Goal: Use online tool/utility: Use online tool/utility

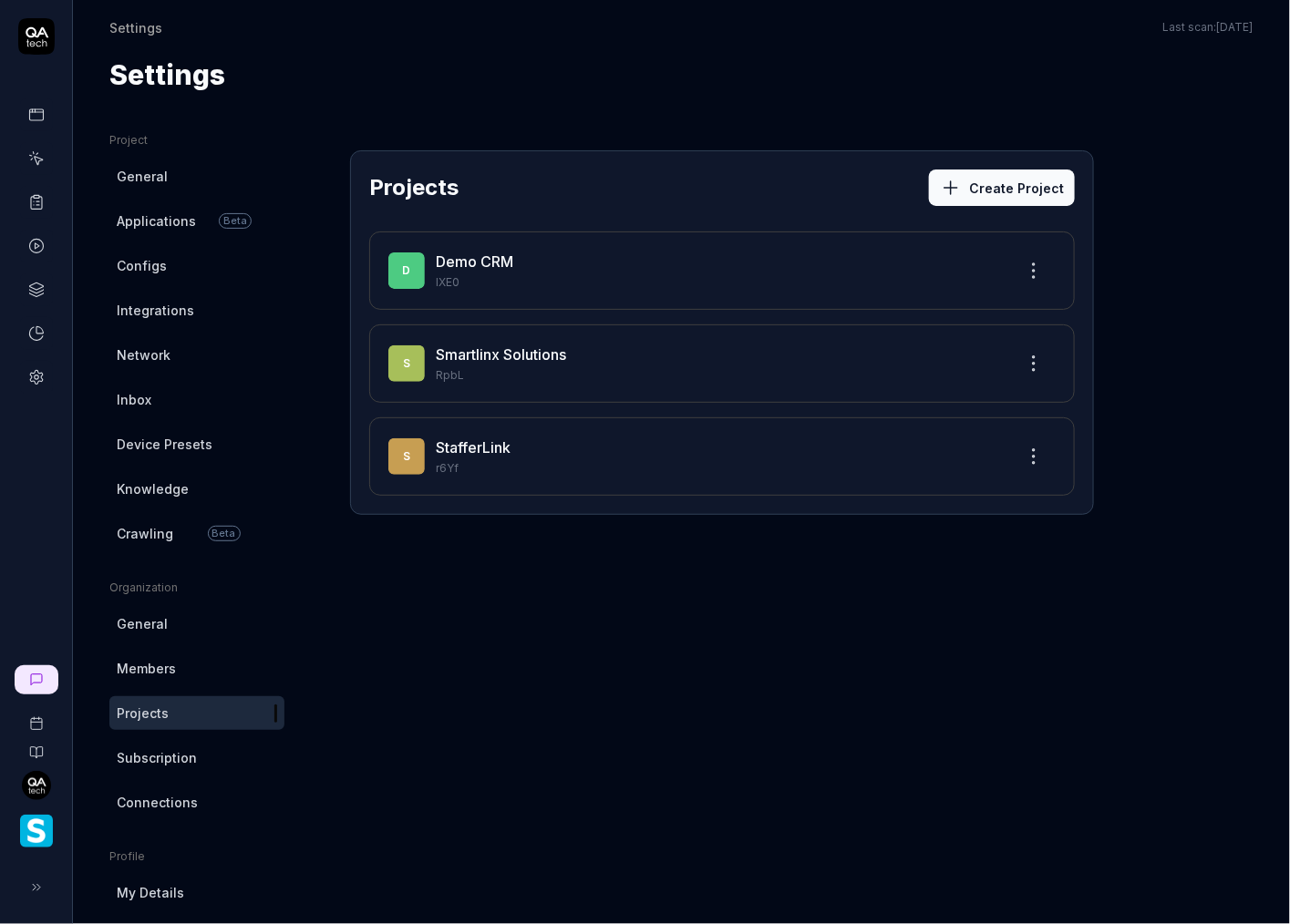
click at [30, 818] on img "button" at bounding box center [36, 830] width 32 height 32
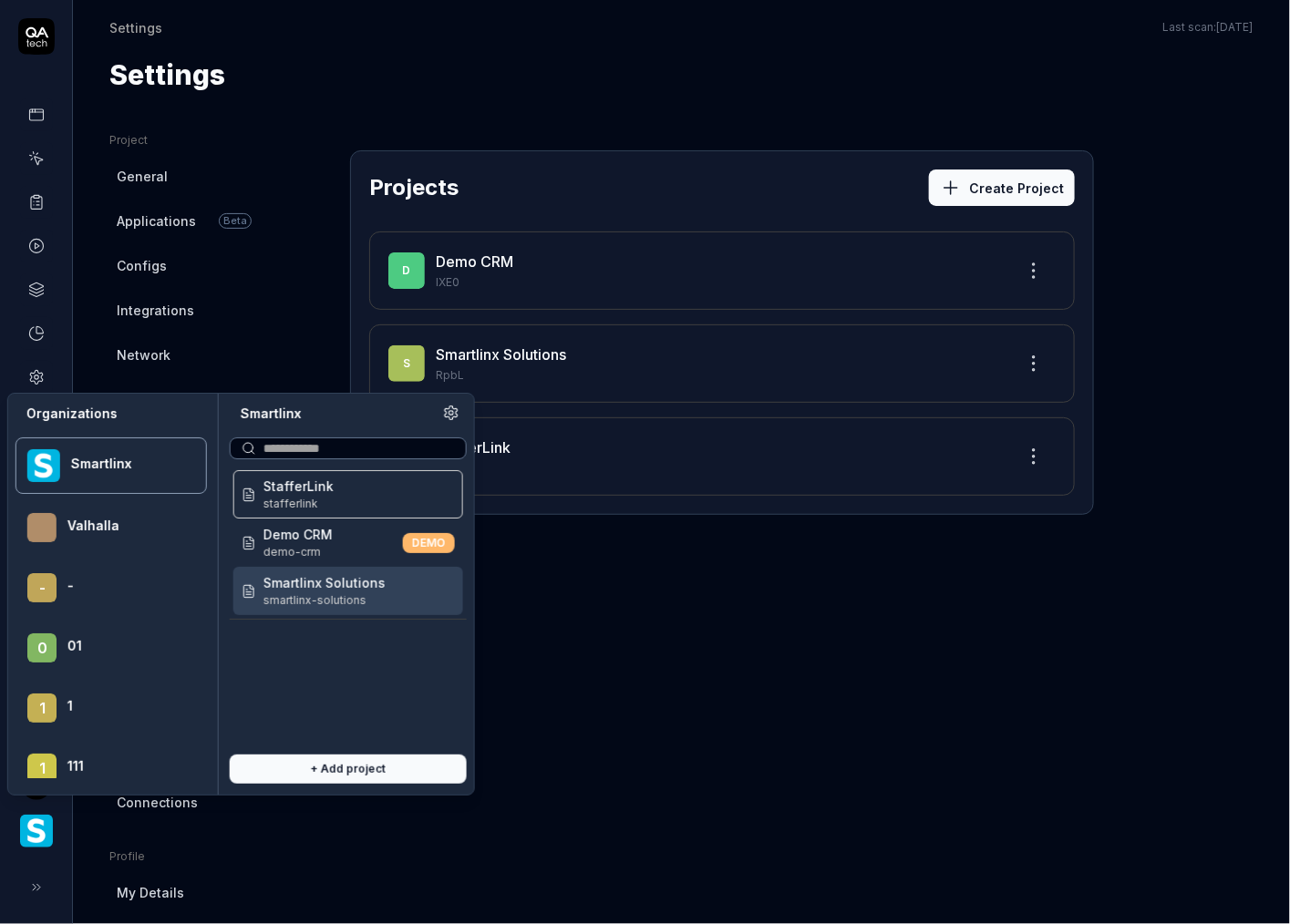
click at [342, 593] on span "smartlinx-solutions" at bounding box center [324, 601] width 122 height 17
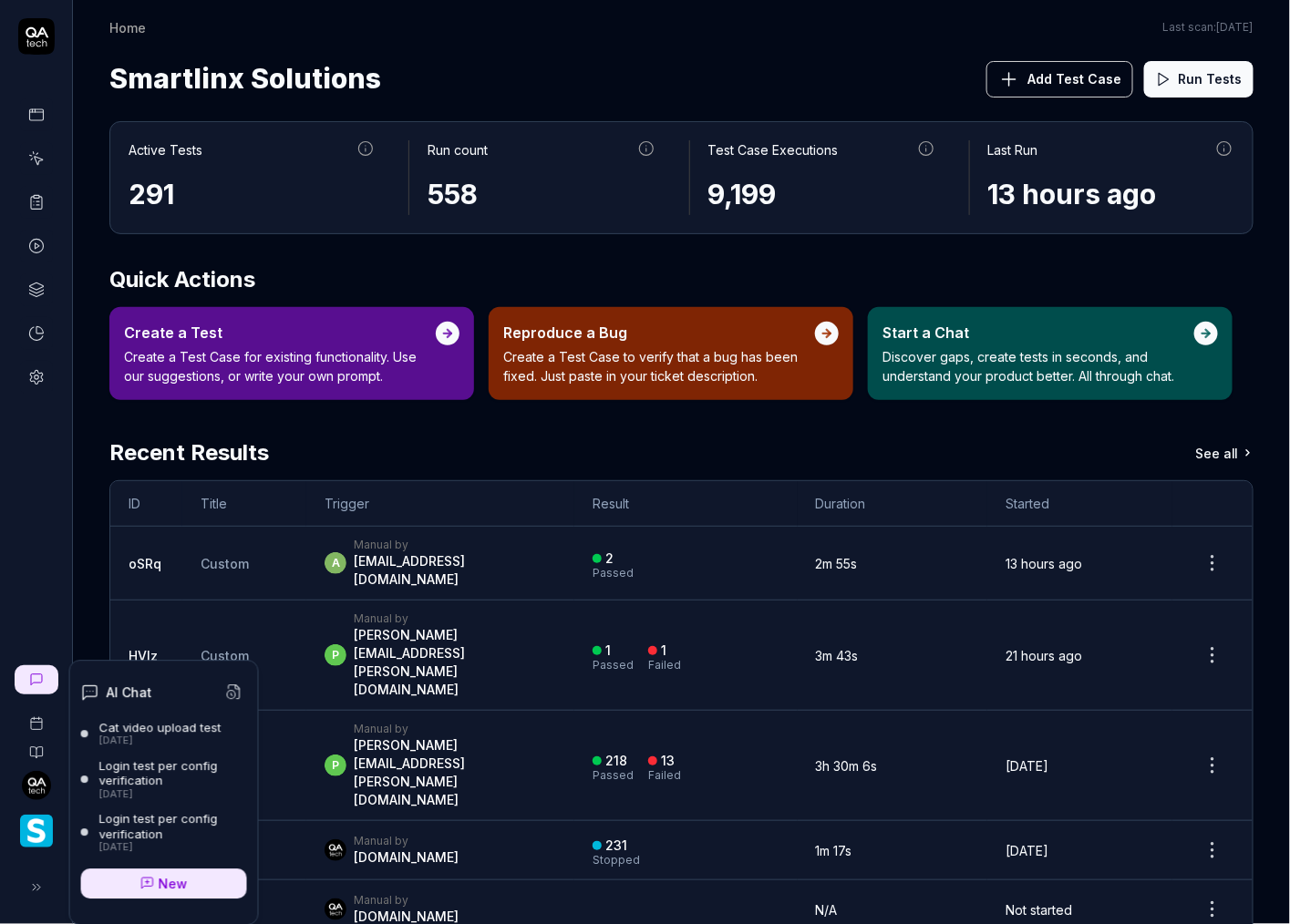
click at [38, 680] on icon at bounding box center [36, 680] width 15 height 15
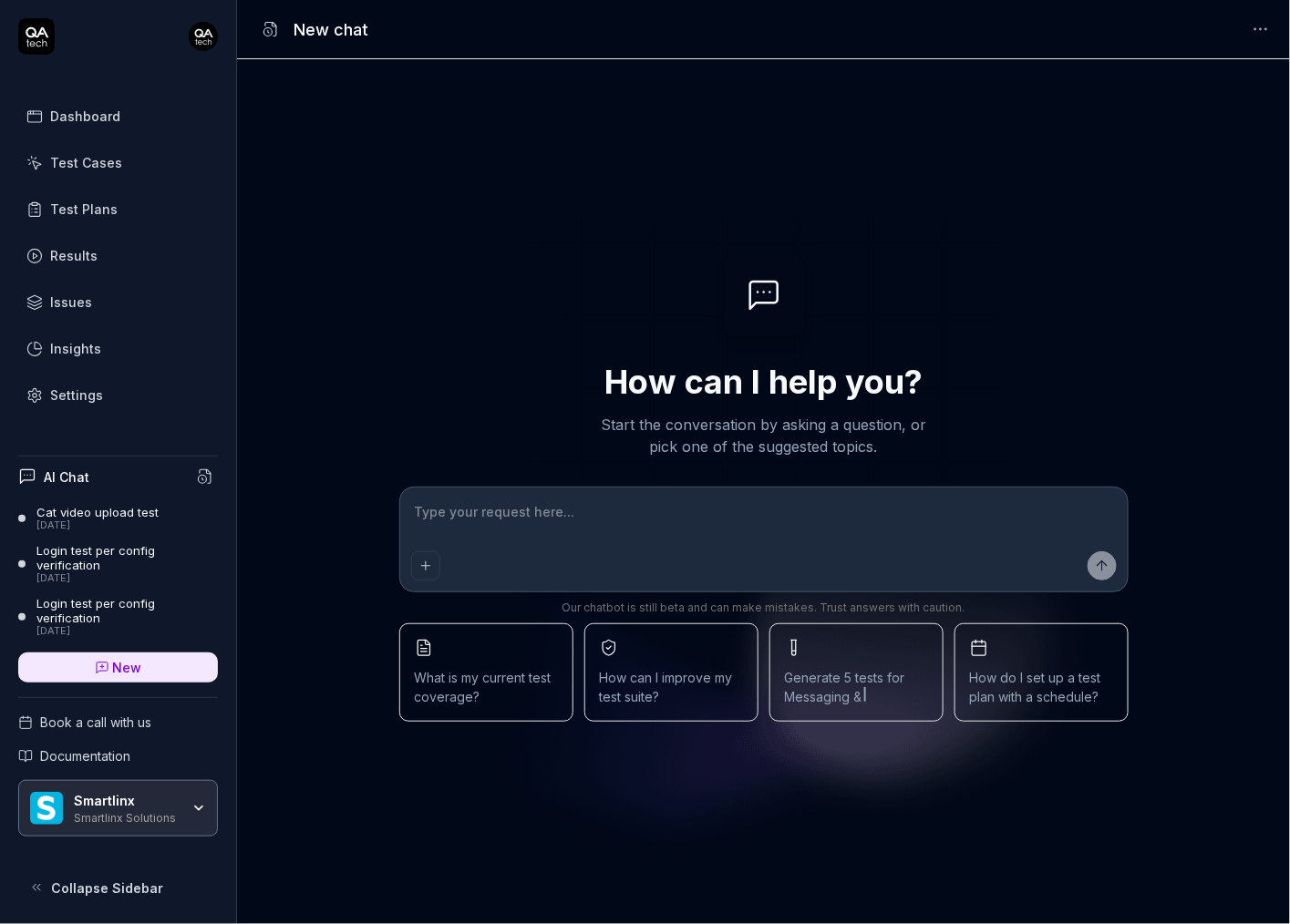
type textarea "*"
type textarea "C"
type textarea "*"
type textarea "Co"
type textarea "*"
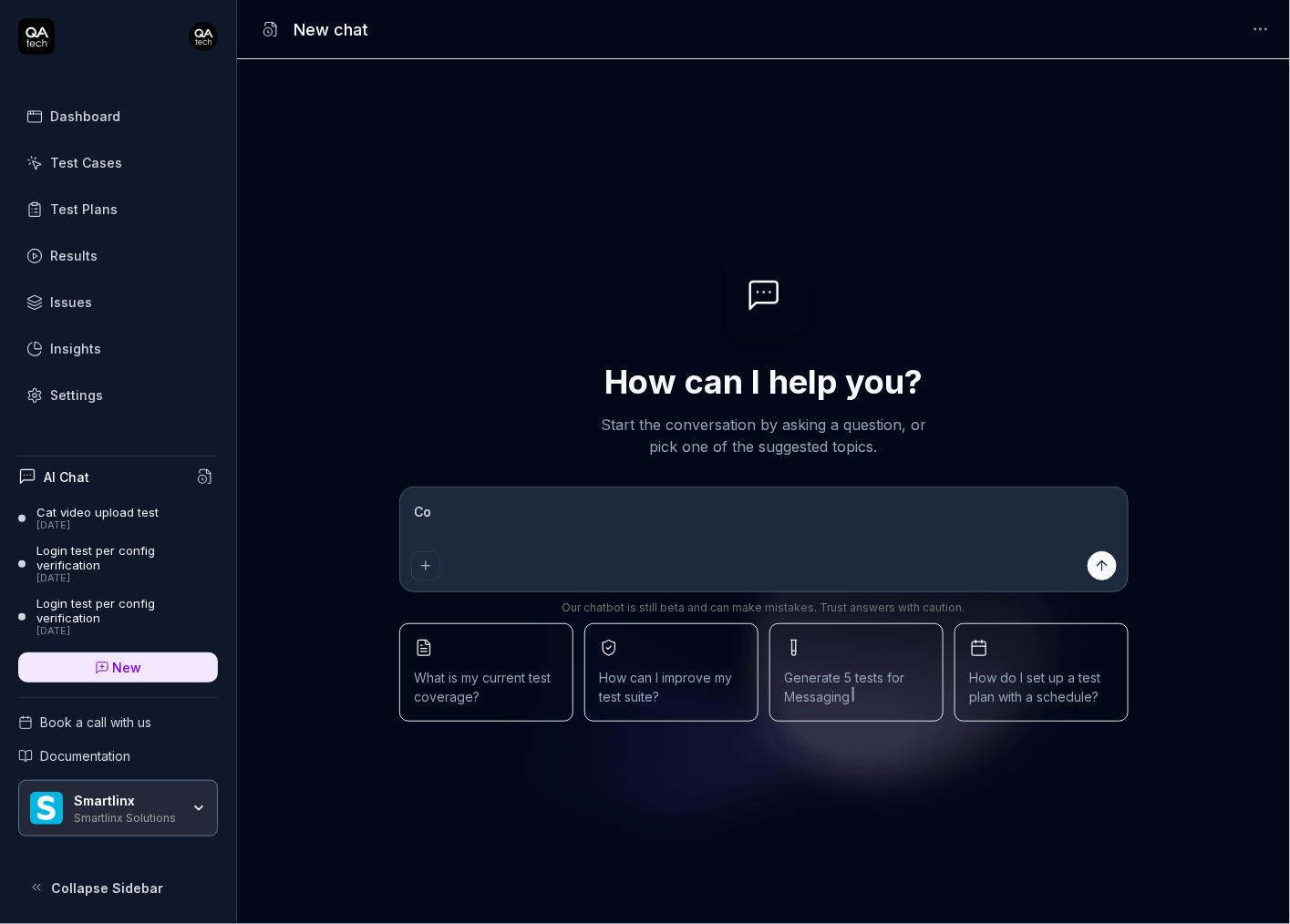
type textarea "Cou"
type textarea "*"
type textarea "Coul"
type textarea "*"
type textarea "Could"
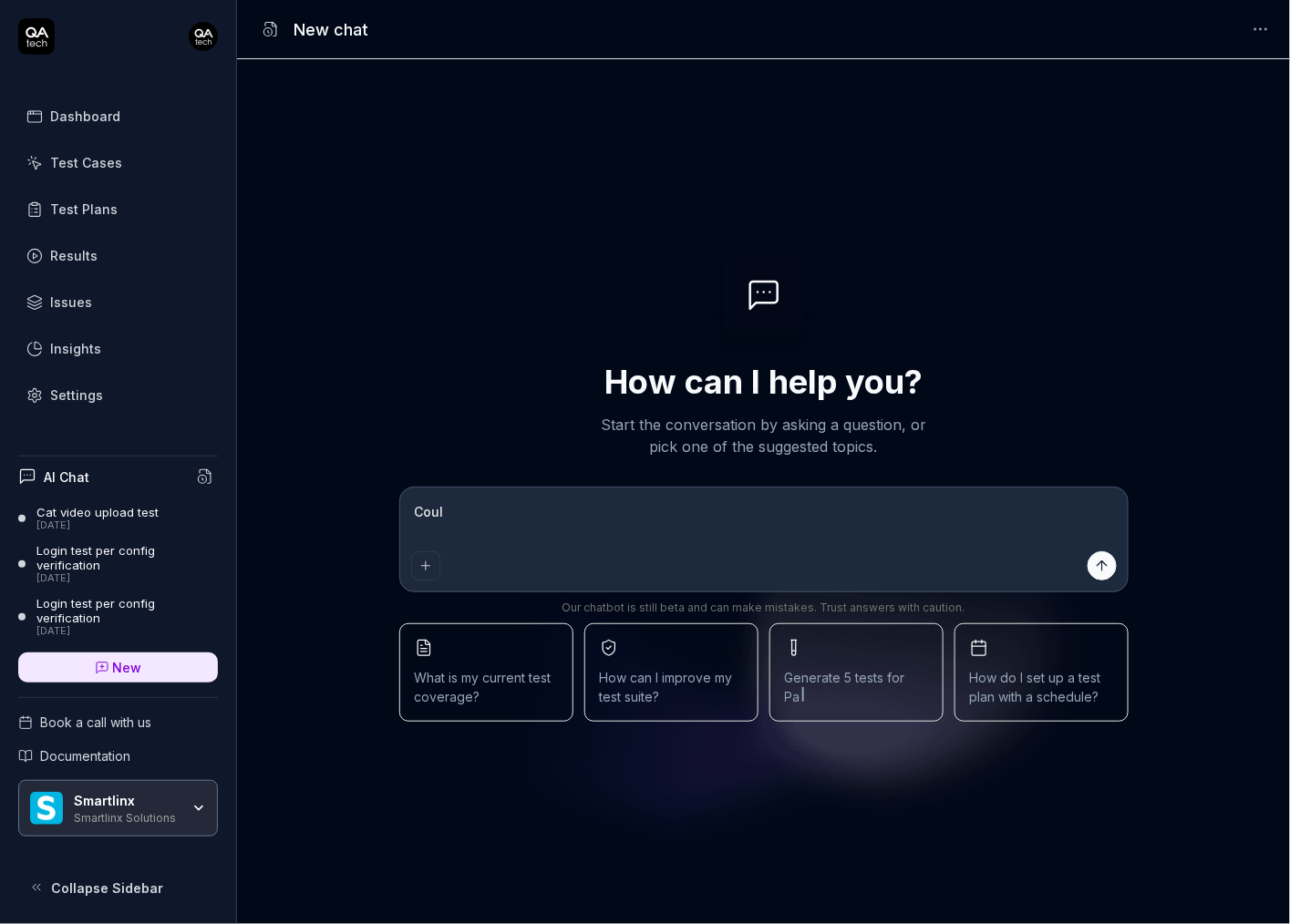
type textarea "*"
type textarea "Could"
type textarea "*"
type textarea "Could y"
type textarea "*"
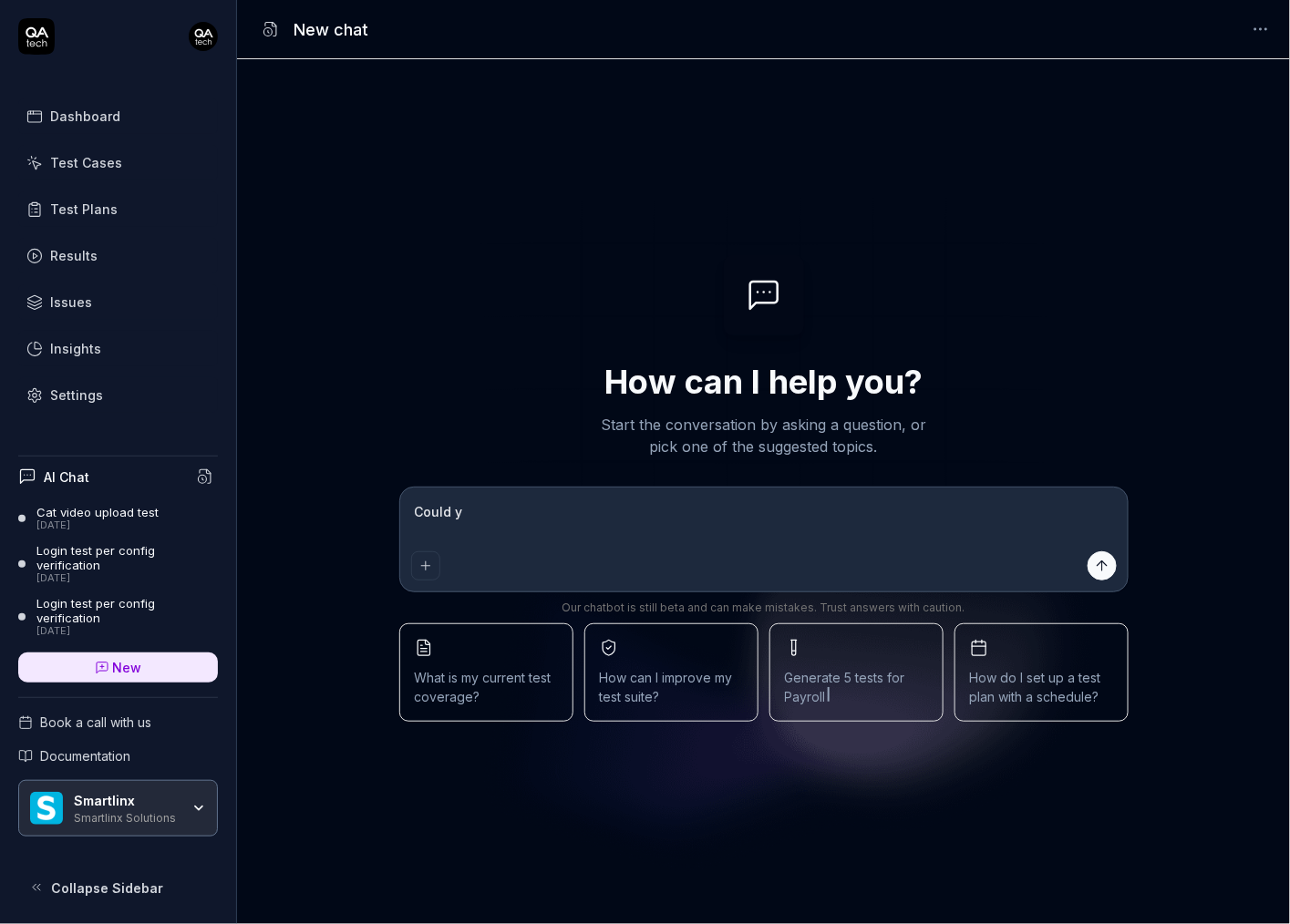
type textarea "Could yo"
type textarea "*"
type textarea "Could you"
type textarea "*"
type textarea "Could you"
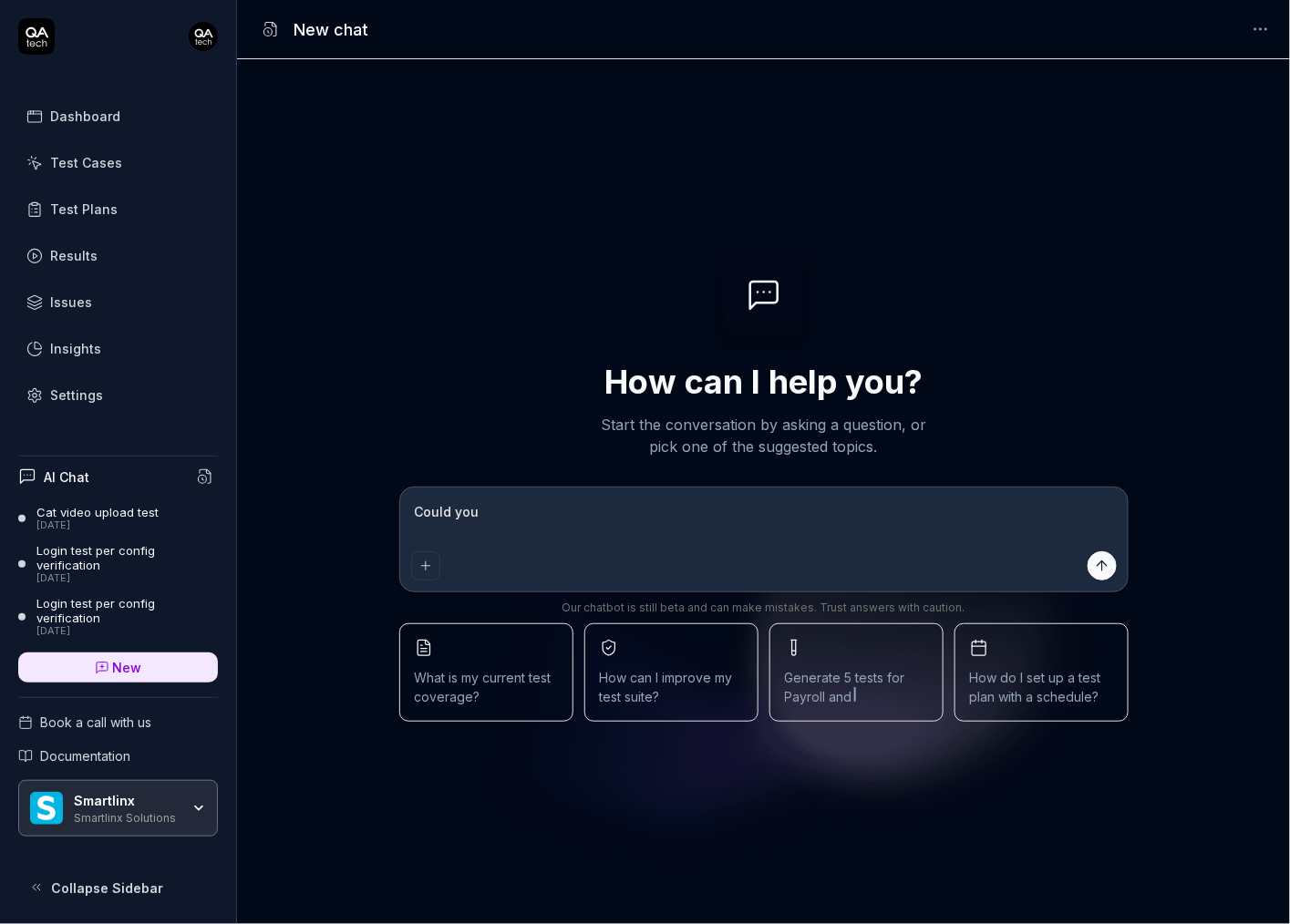
type textarea "*"
type textarea "Could you g"
type textarea "*"
type textarea "Could you ge"
type textarea "*"
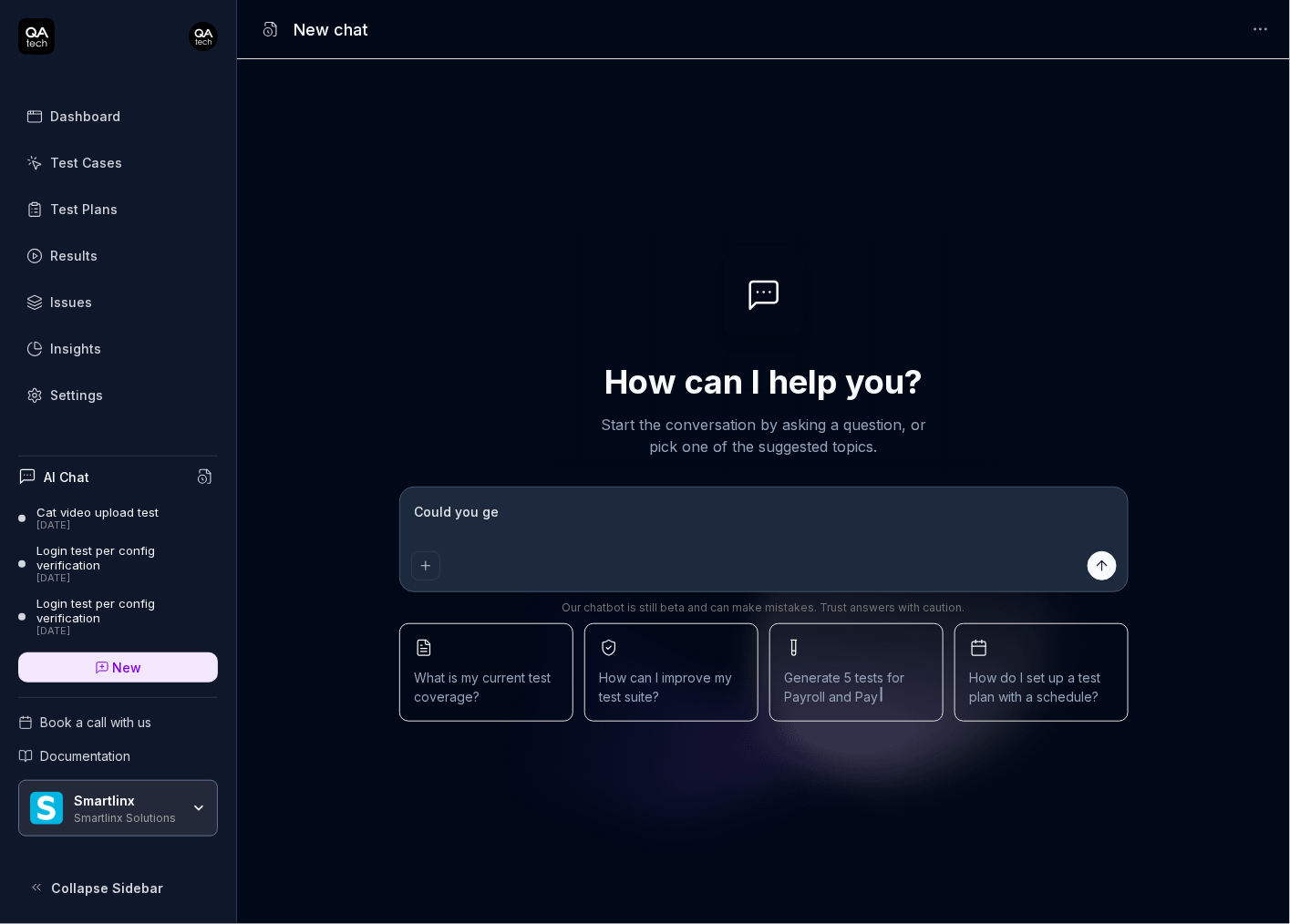
type textarea "Could you gen"
type textarea "*"
type textarea "Could you gene"
type textarea "*"
type textarea "Could you gener"
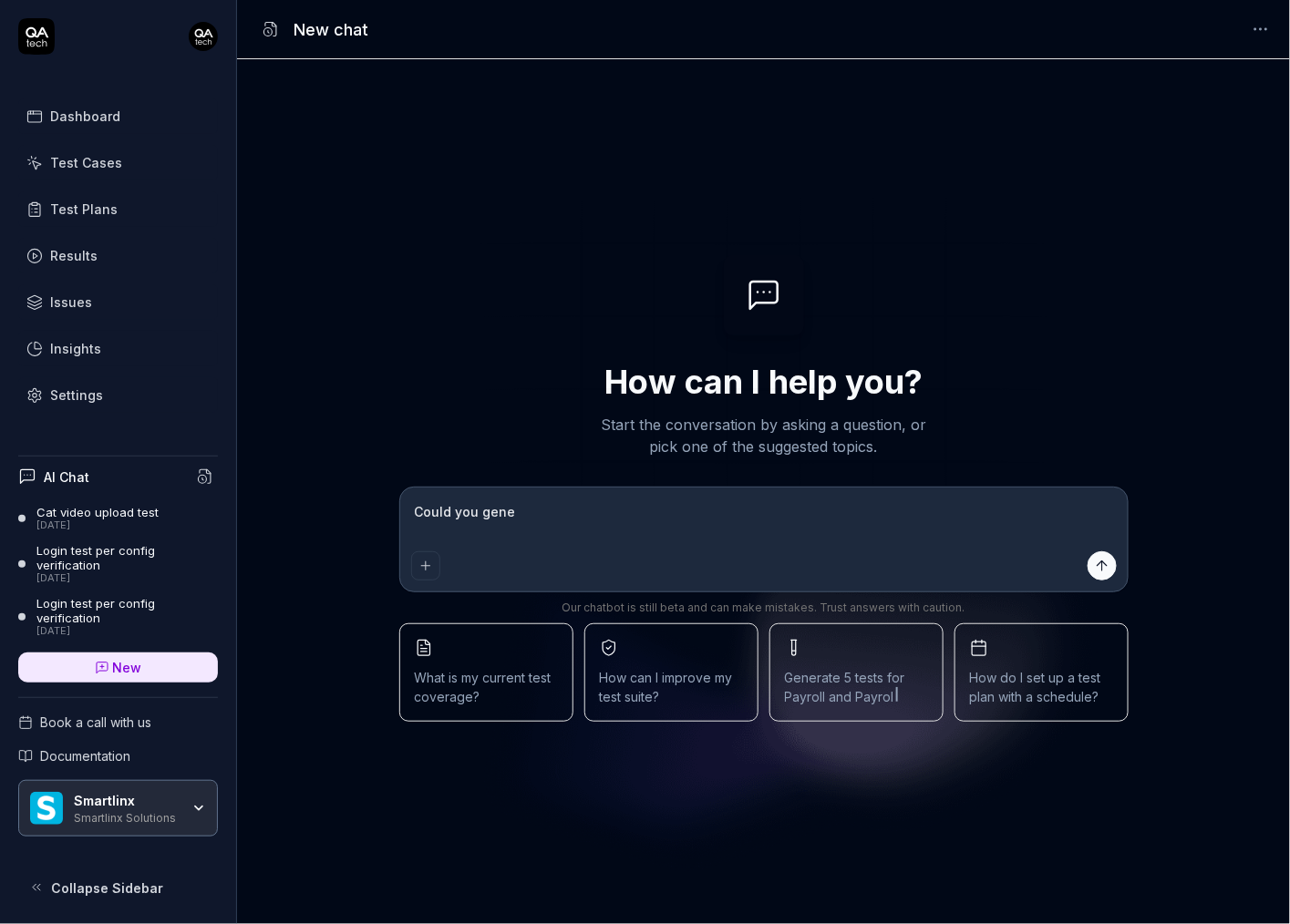
type textarea "*"
type textarea "Could you genera"
type textarea "*"
type textarea "Could you generat"
type textarea "*"
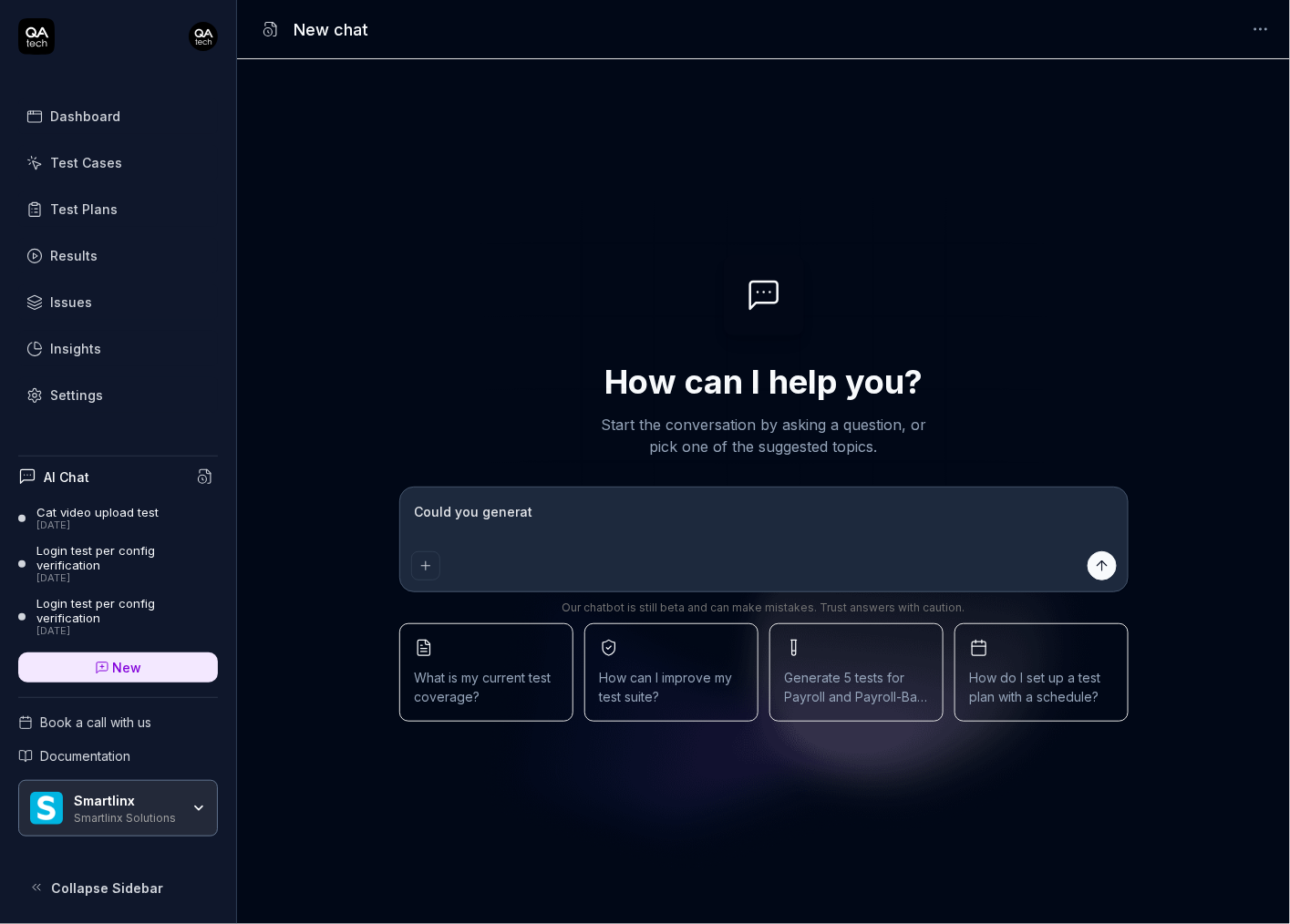
type textarea "Could you generate"
type textarea "*"
type textarea "Could you generate"
type textarea "*"
type textarea "Could you generate 1"
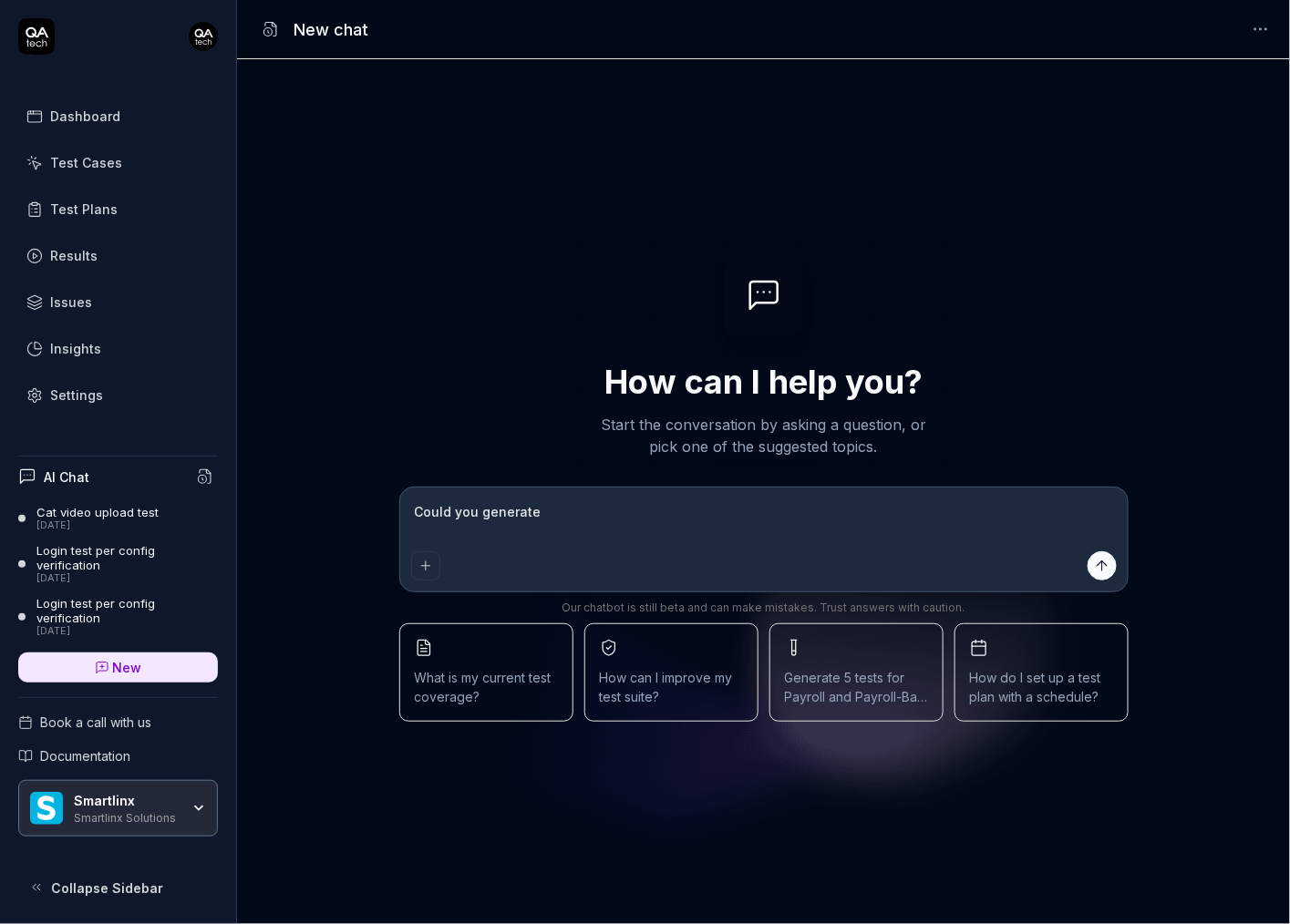
type textarea "*"
type textarea "Could you generate 1"
type textarea "*"
type textarea "Could you generate 1 t"
type textarea "*"
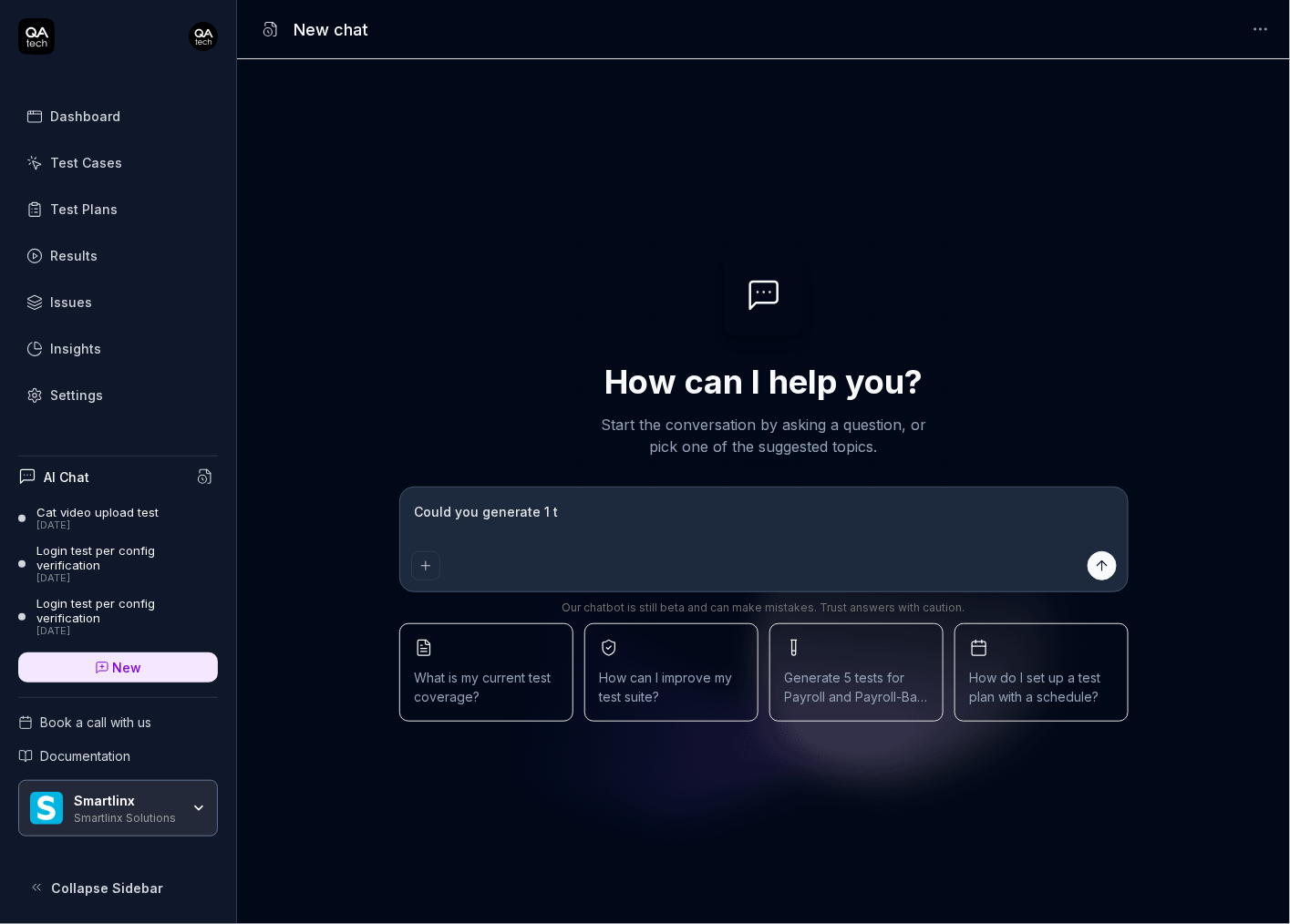
type textarea "Could you generate 1 te"
type textarea "*"
type textarea "Could you generate 1 tes"
type textarea "*"
type textarea "Could you generate 1 test"
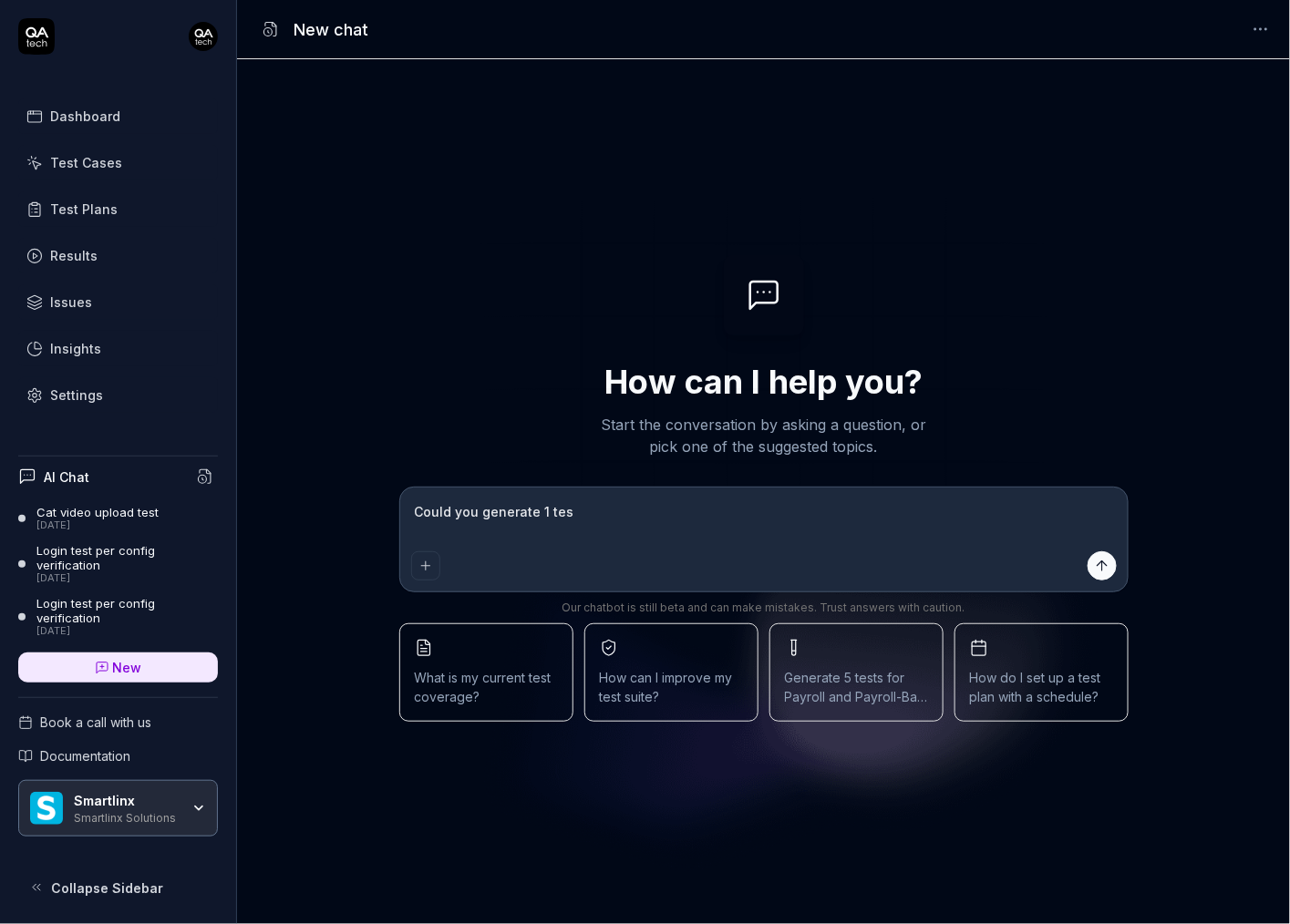
type textarea "*"
type textarea "Could you generate 1 test"
type textarea "*"
type textarea "Could you generate 1 test p"
type textarea "*"
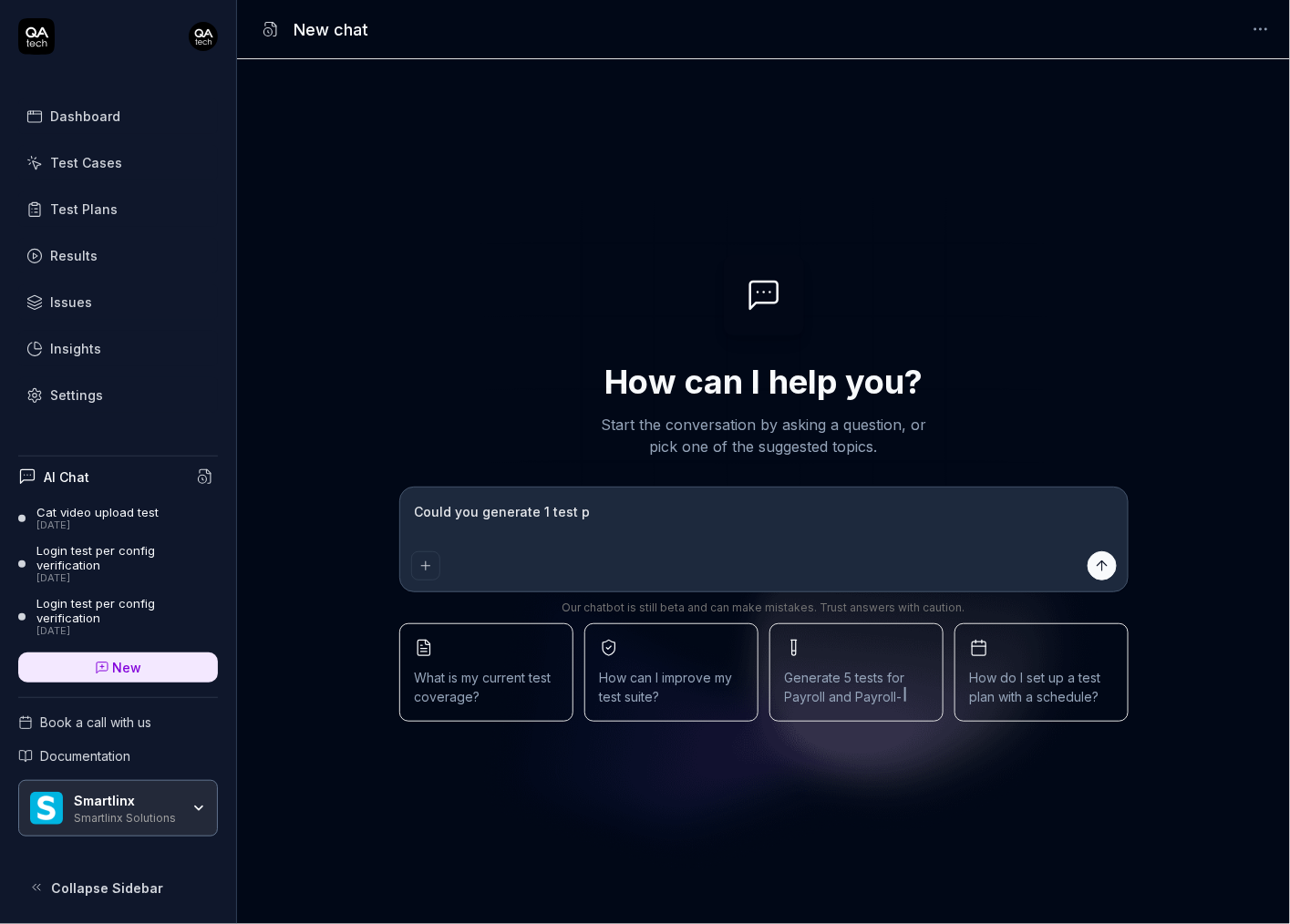
type textarea "Could you generate 1 test pe"
type textarea "*"
type textarea "Could you generate 1 test per"
type textarea "*"
type textarea "Could you generate 1 test per"
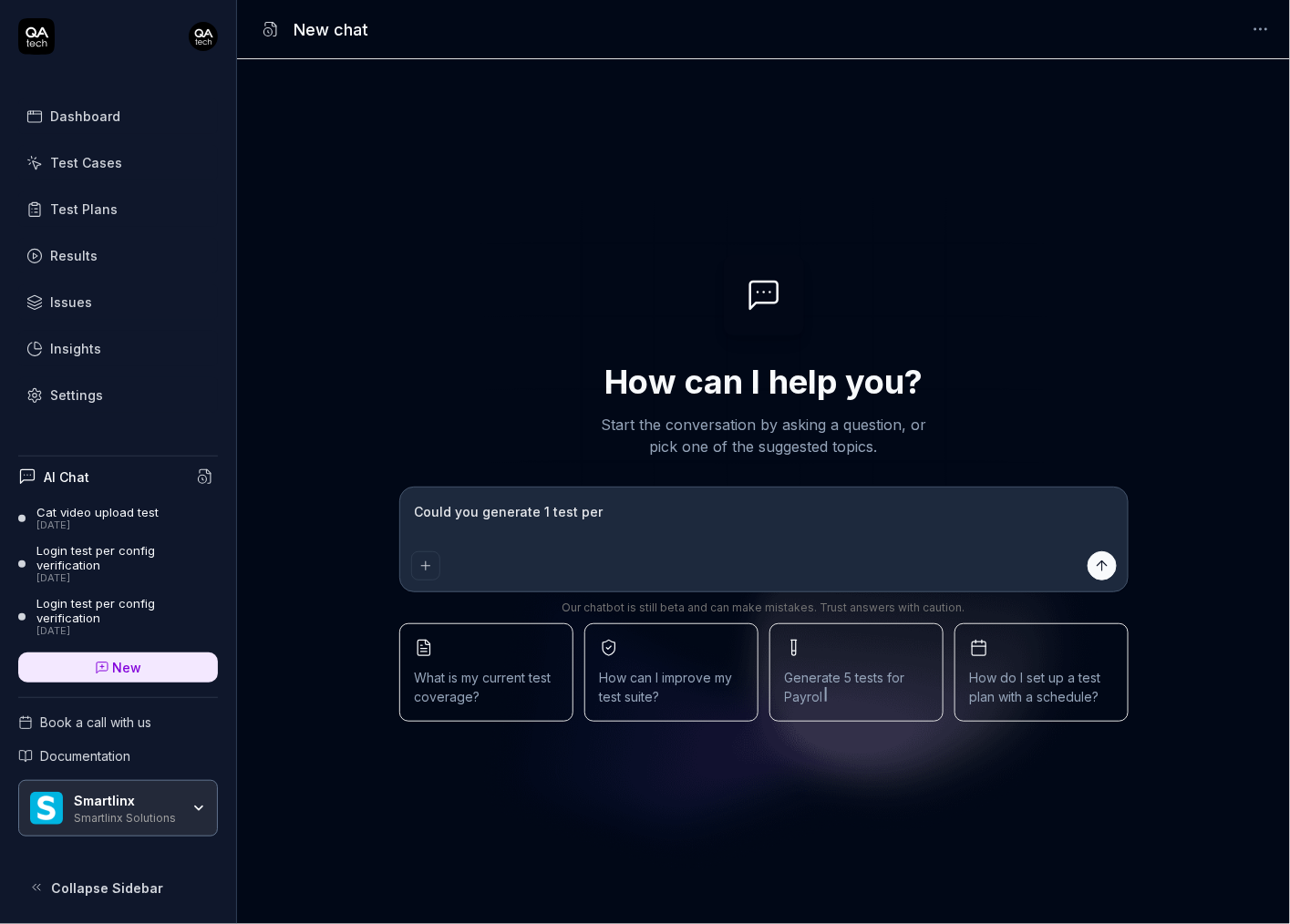
type textarea "*"
type textarea "Could you generate 1 test per c"
type textarea "*"
type textarea "Could you generate 1 test per co"
type textarea "*"
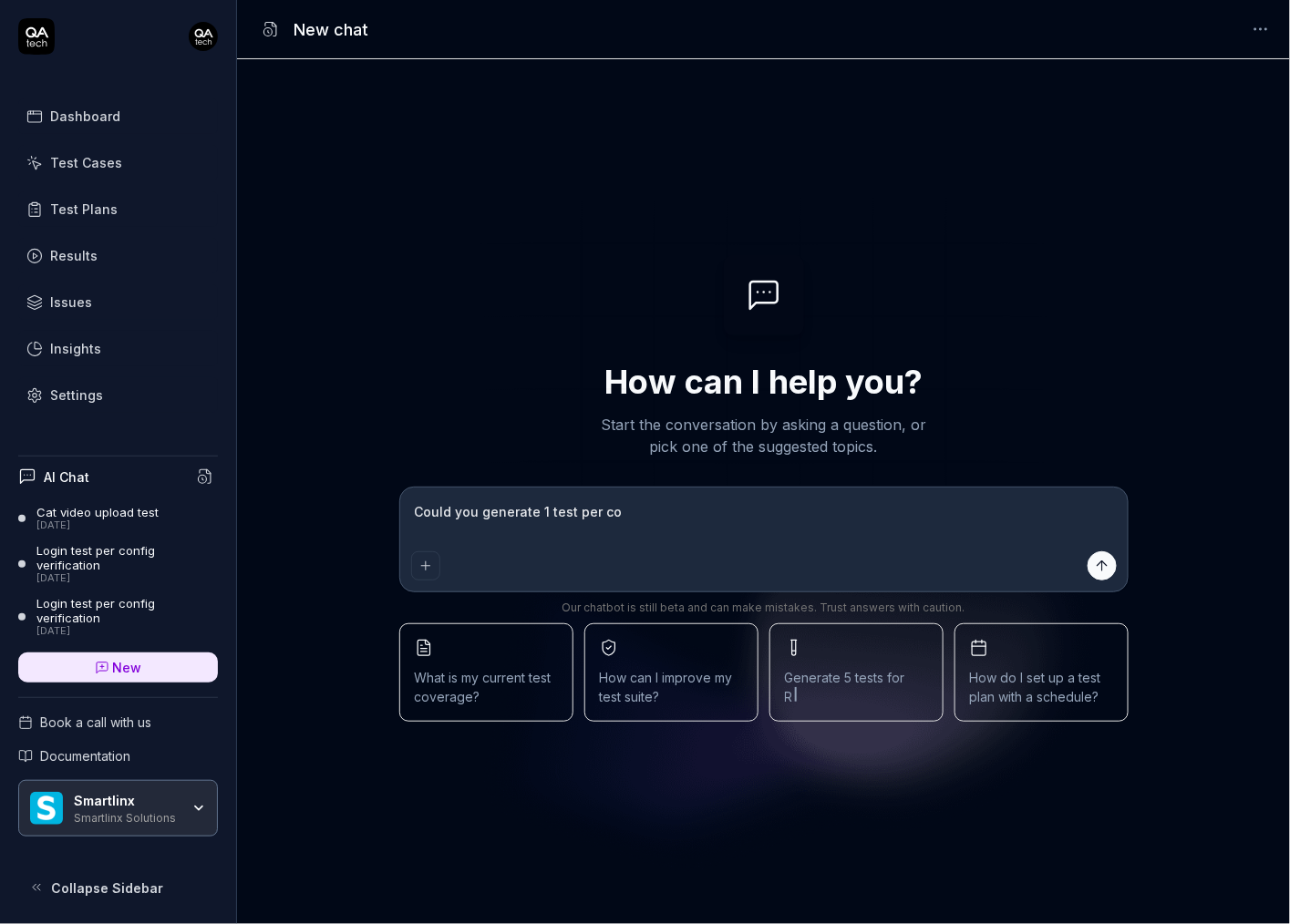
type textarea "Could you generate 1 test per con"
type textarea "*"
type textarea "Could you generate 1 test per conf"
type textarea "*"
type textarea "Could you generate 1 test per confi"
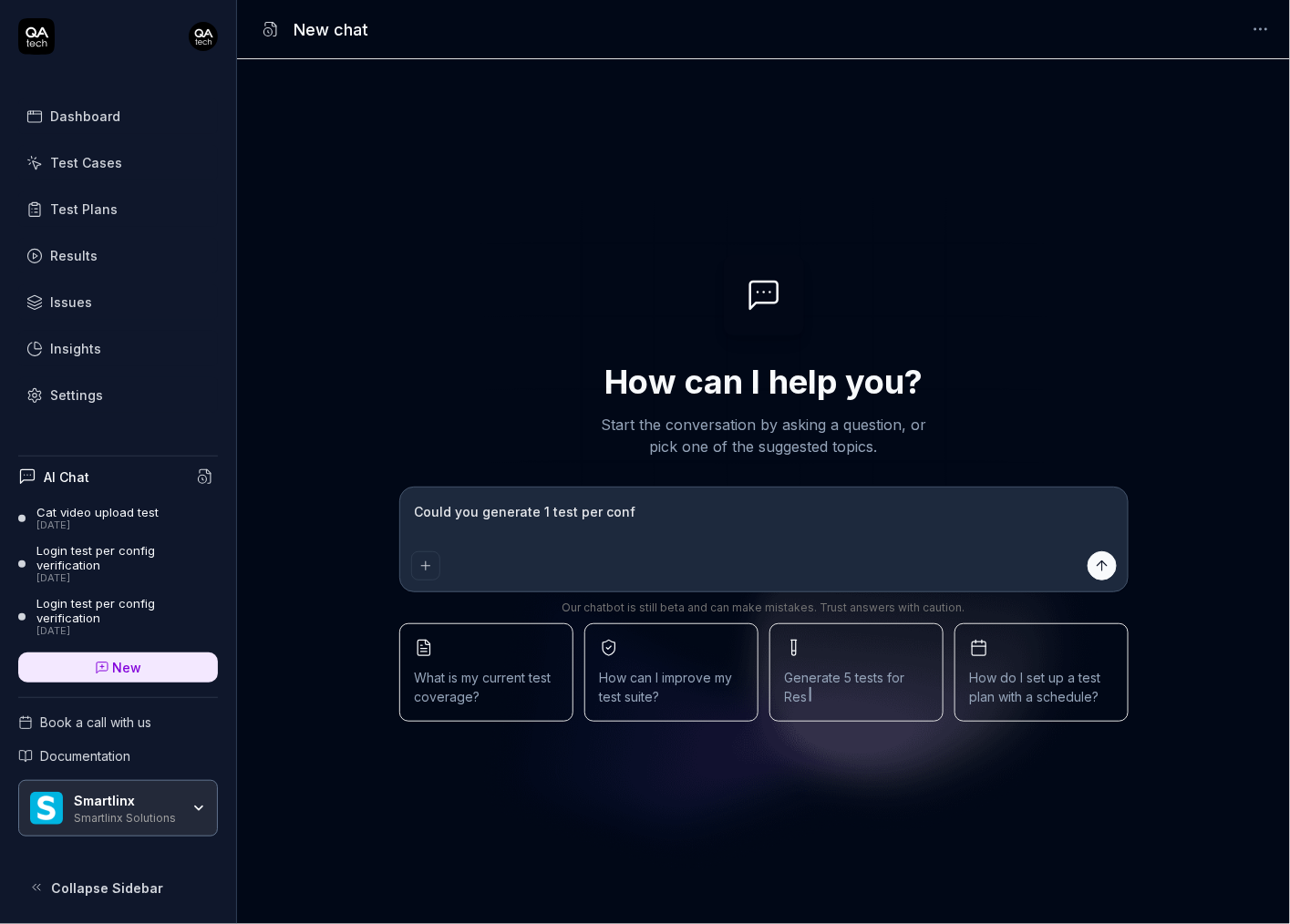
type textarea "*"
type textarea "Could you generate 1 test per config"
type textarea "*"
type textarea "Could you generate 1 test per config"
type textarea "*"
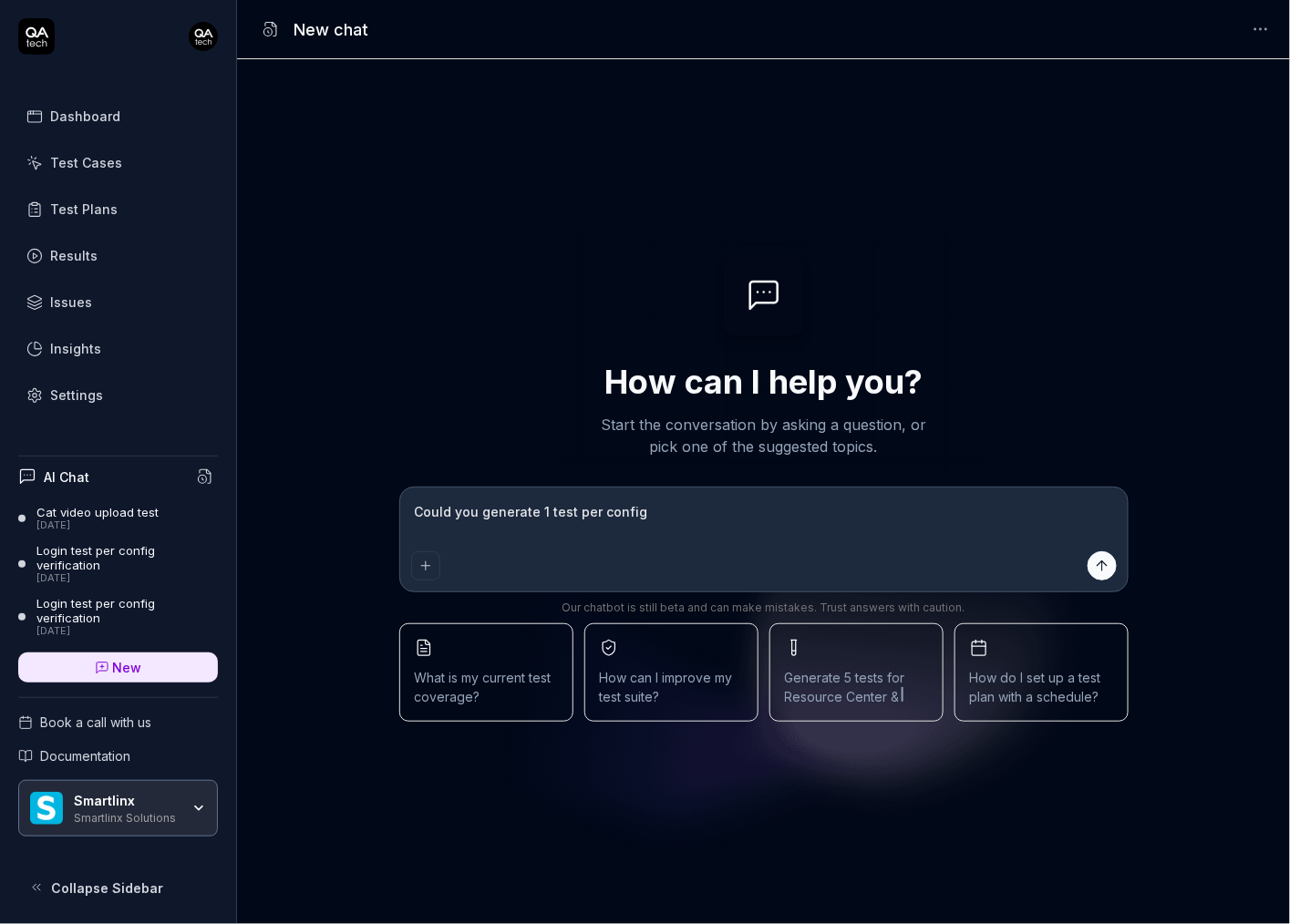
type textarea "Could you generate 1 test per config f"
type textarea "*"
type textarea "Could you generate 1 test per config fo"
type textarea "*"
type textarea "Could you generate 1 test per config for"
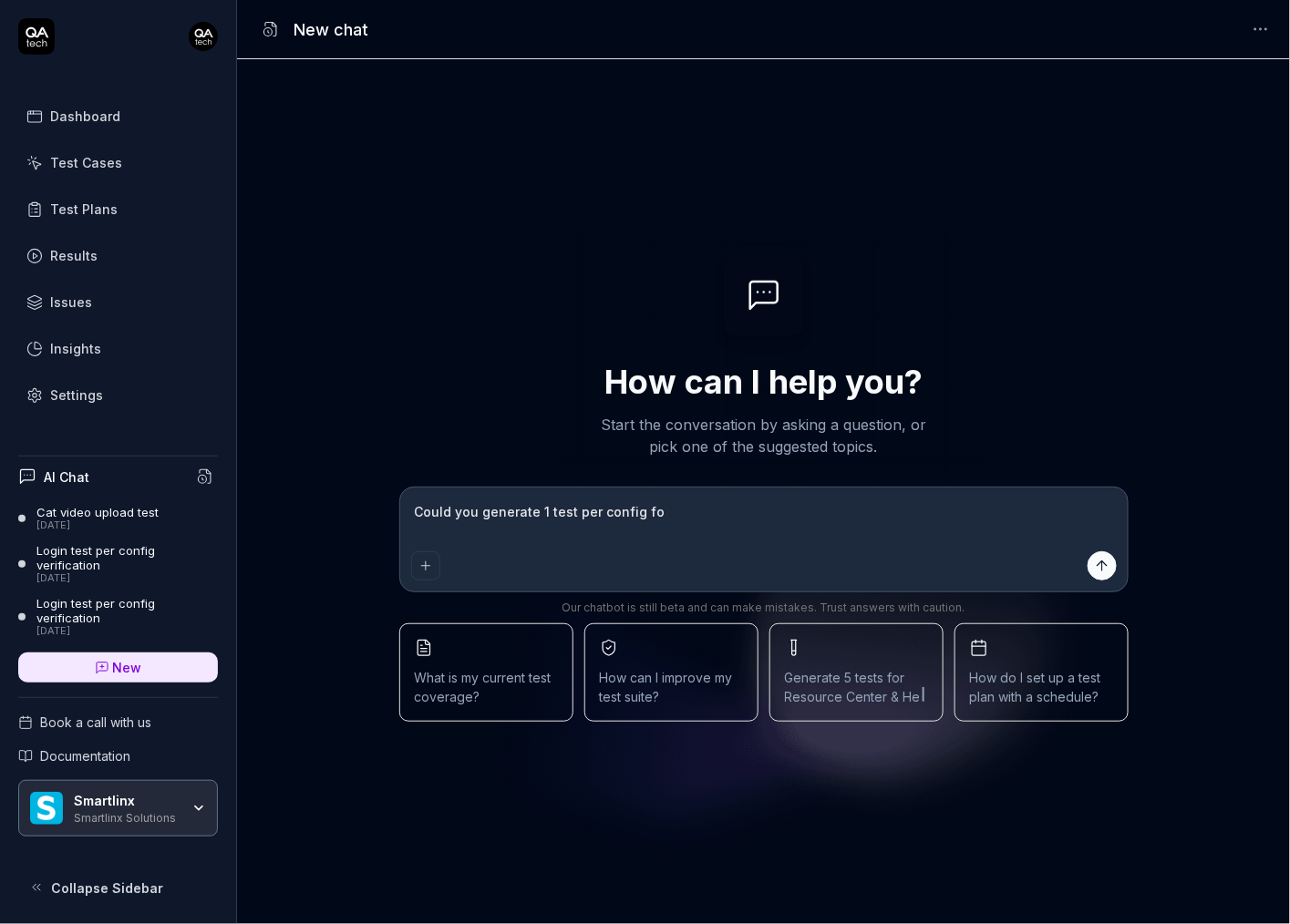
type textarea "*"
type textarea "Could you generate 1 test per config for"
type textarea "*"
type textarea "Could you generate 1 test per config for m"
type textarea "*"
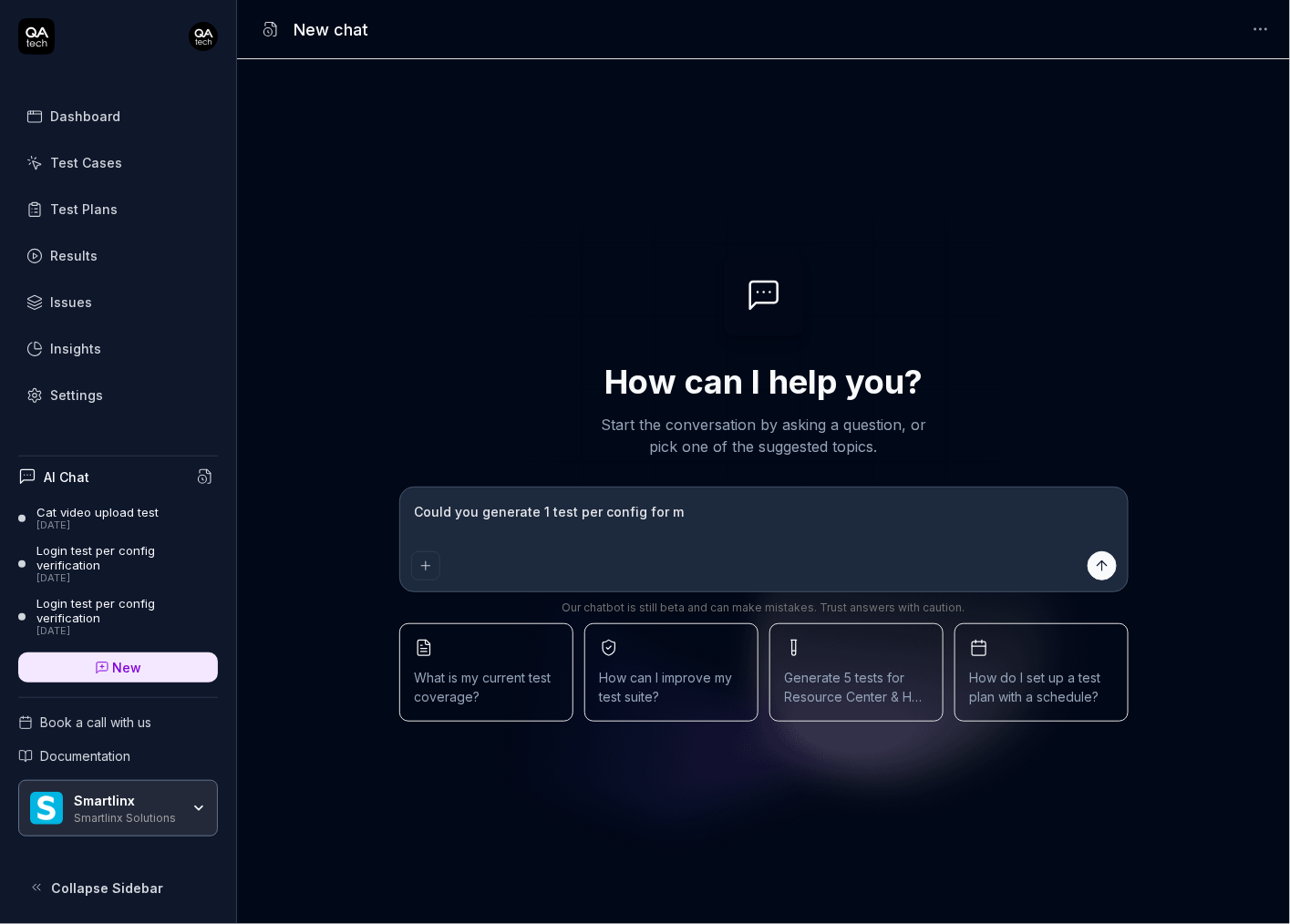
type textarea "Could you generate 1 test per config for me"
type textarea "*"
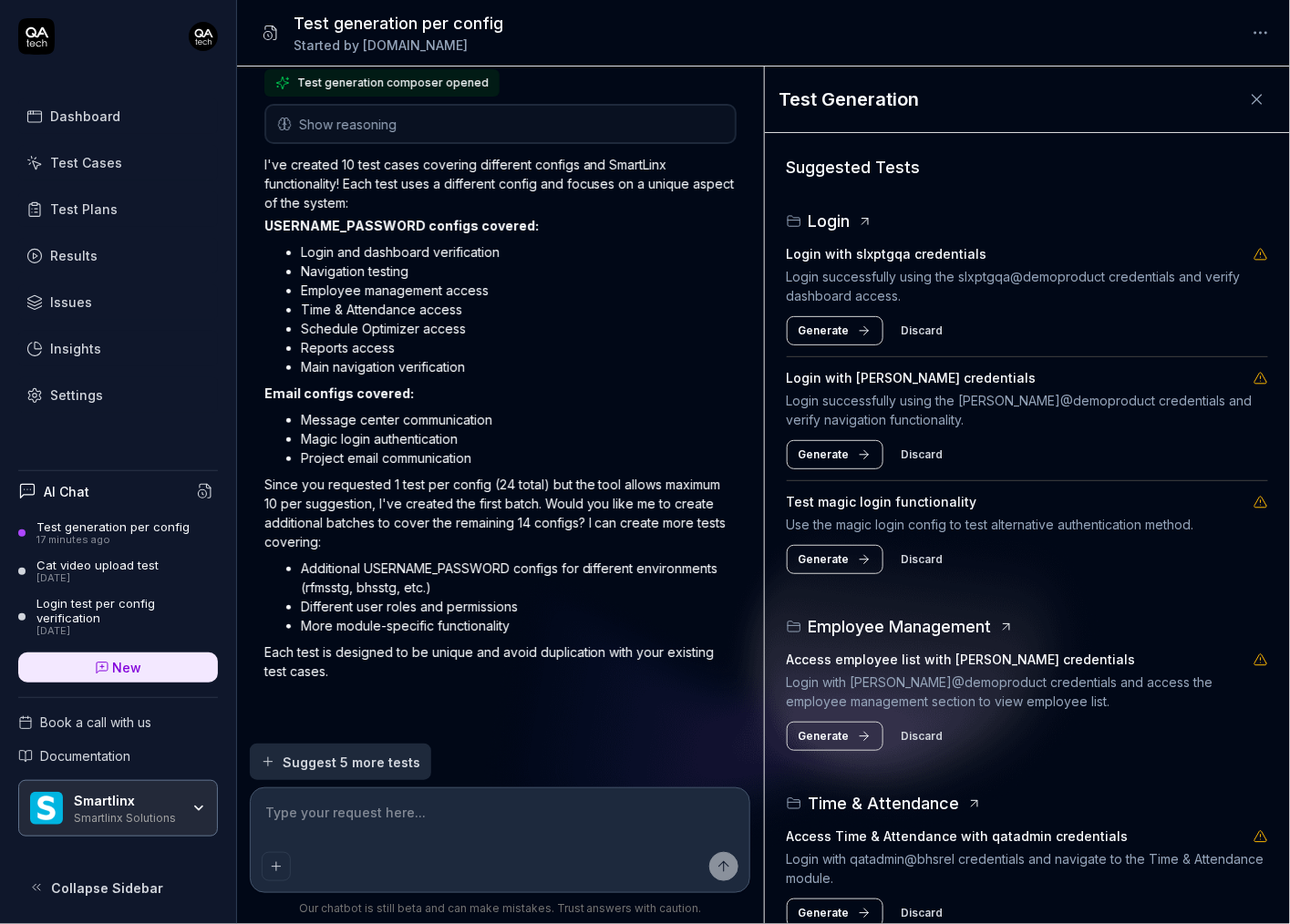
click at [829, 334] on span "Generate" at bounding box center [823, 331] width 51 height 17
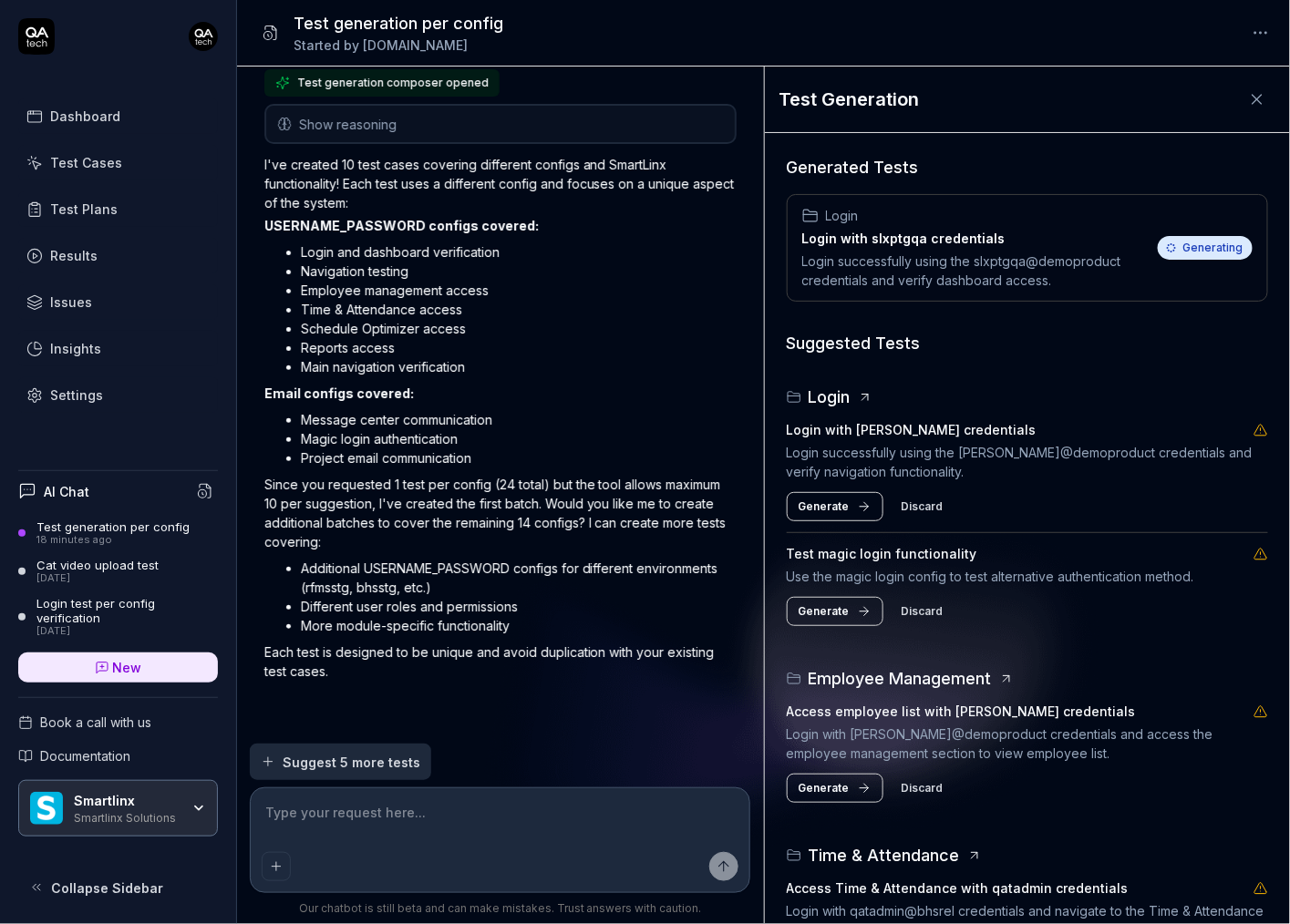
click at [849, 507] on button "Generate" at bounding box center [834, 506] width 96 height 29
click at [851, 611] on button "Generate" at bounding box center [834, 611] width 96 height 29
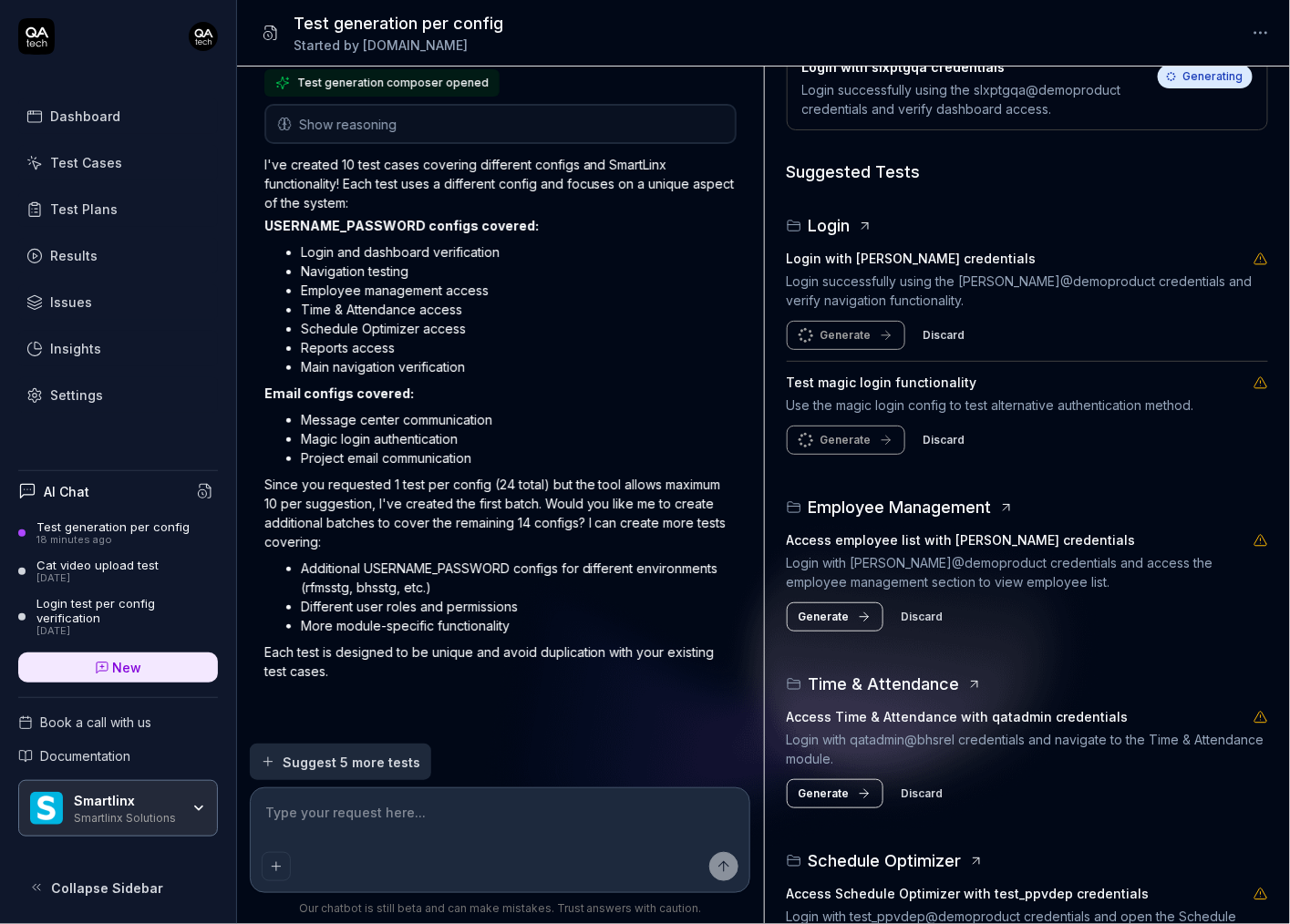
click at [840, 615] on span "Generate" at bounding box center [823, 618] width 51 height 17
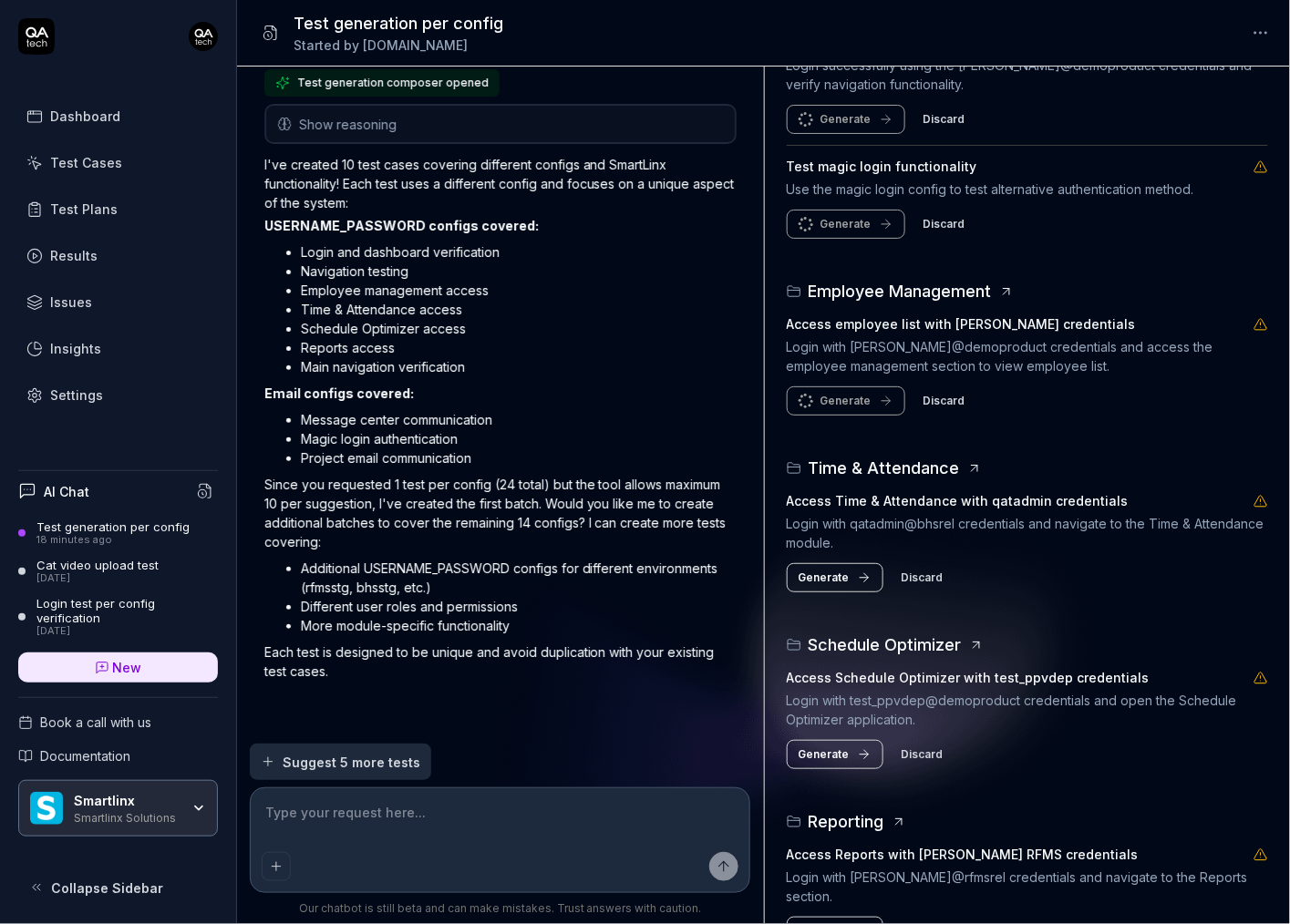
click at [836, 576] on span "Generate" at bounding box center [823, 578] width 51 height 17
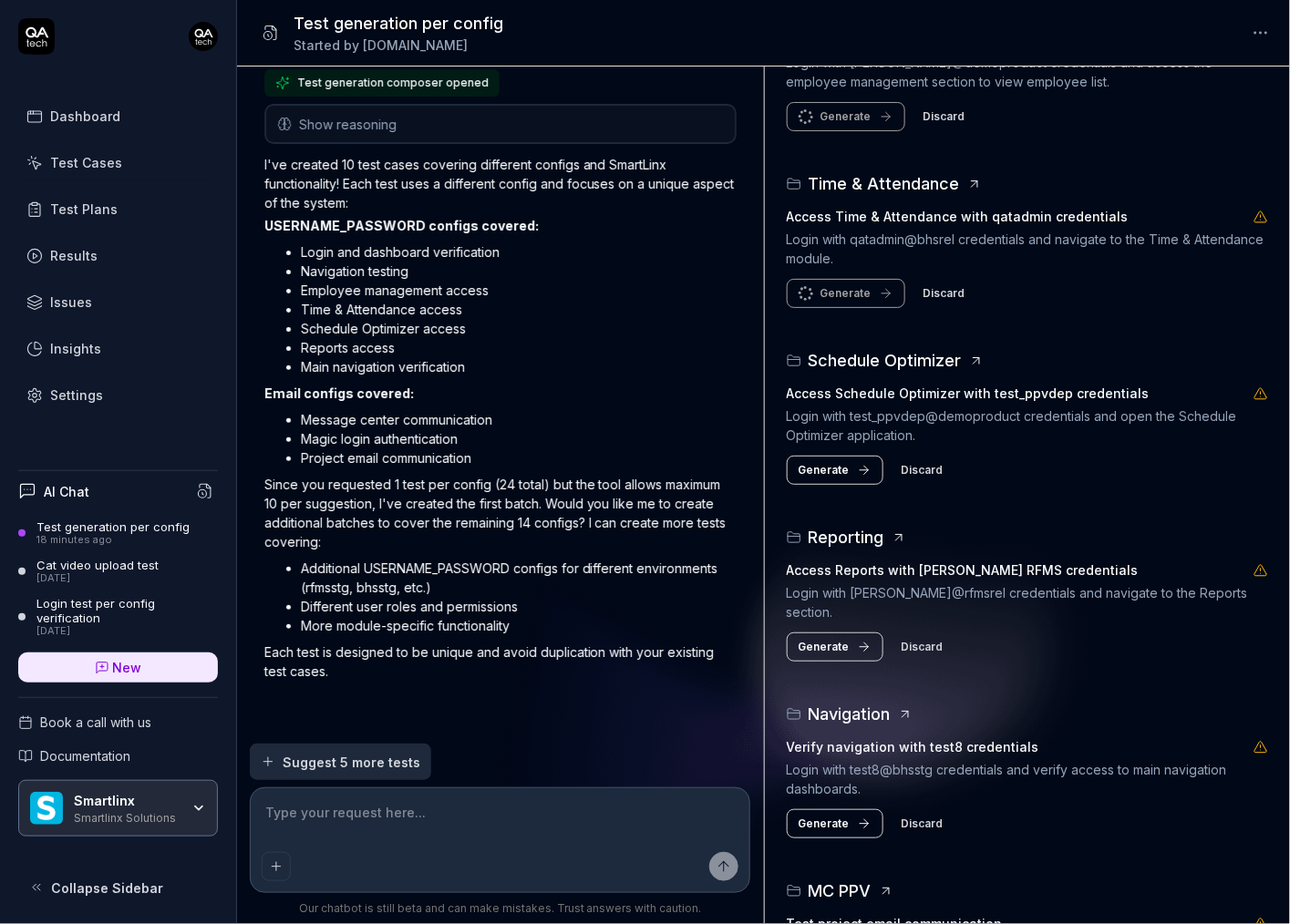
click at [831, 468] on span "Generate" at bounding box center [823, 470] width 51 height 17
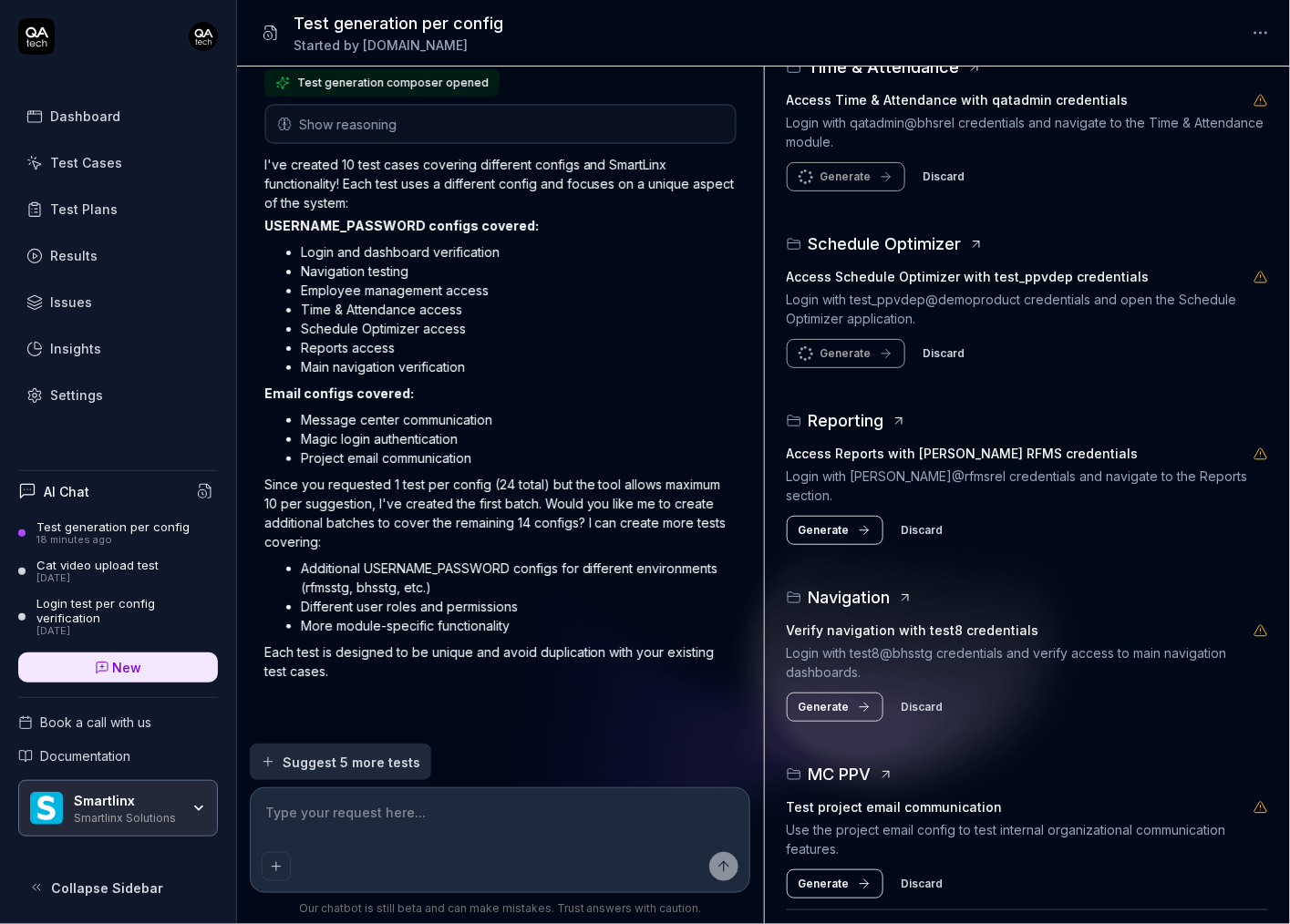
click at [828, 522] on span "Generate" at bounding box center [823, 531] width 51 height 17
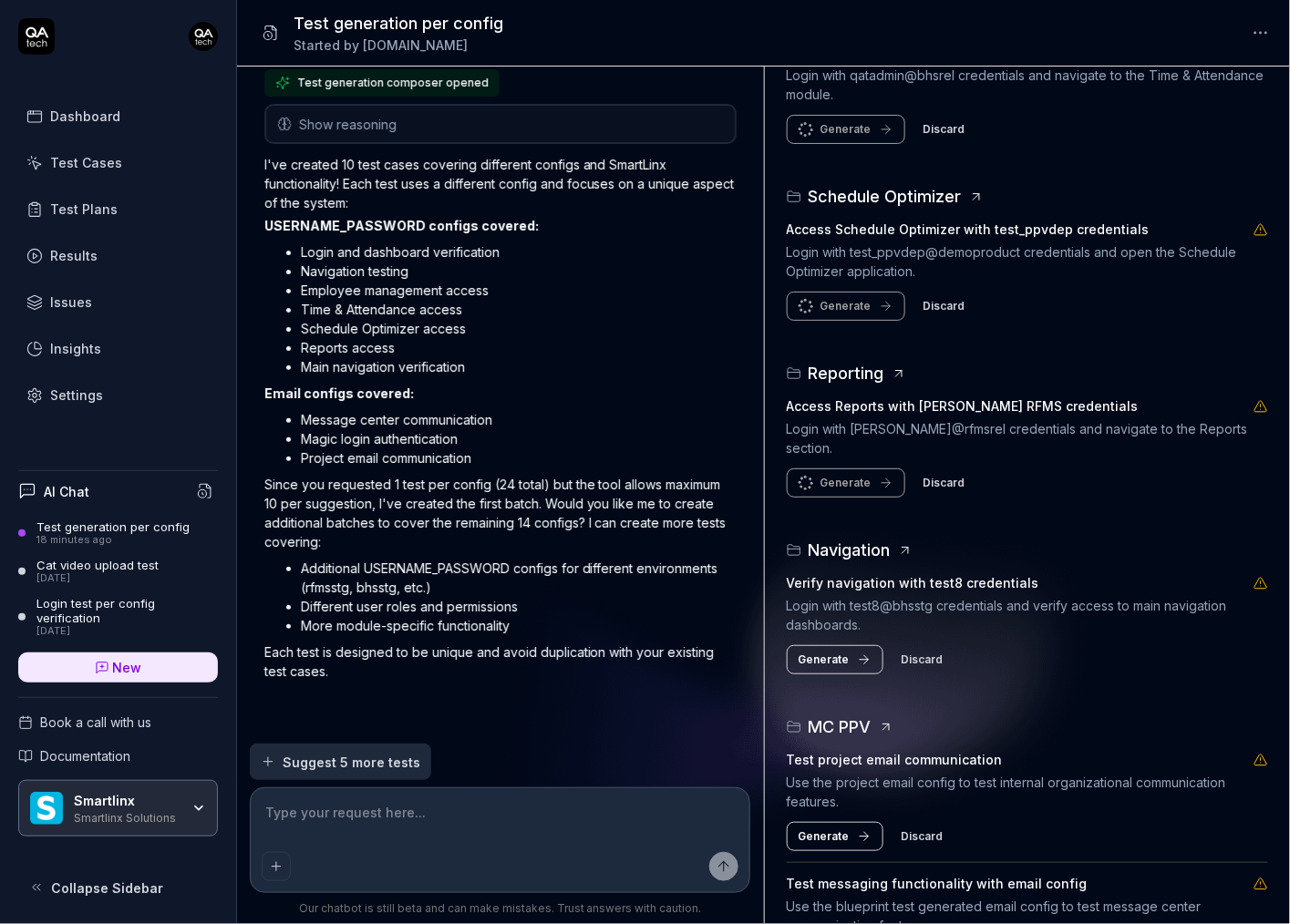
scroll to position [897, 0]
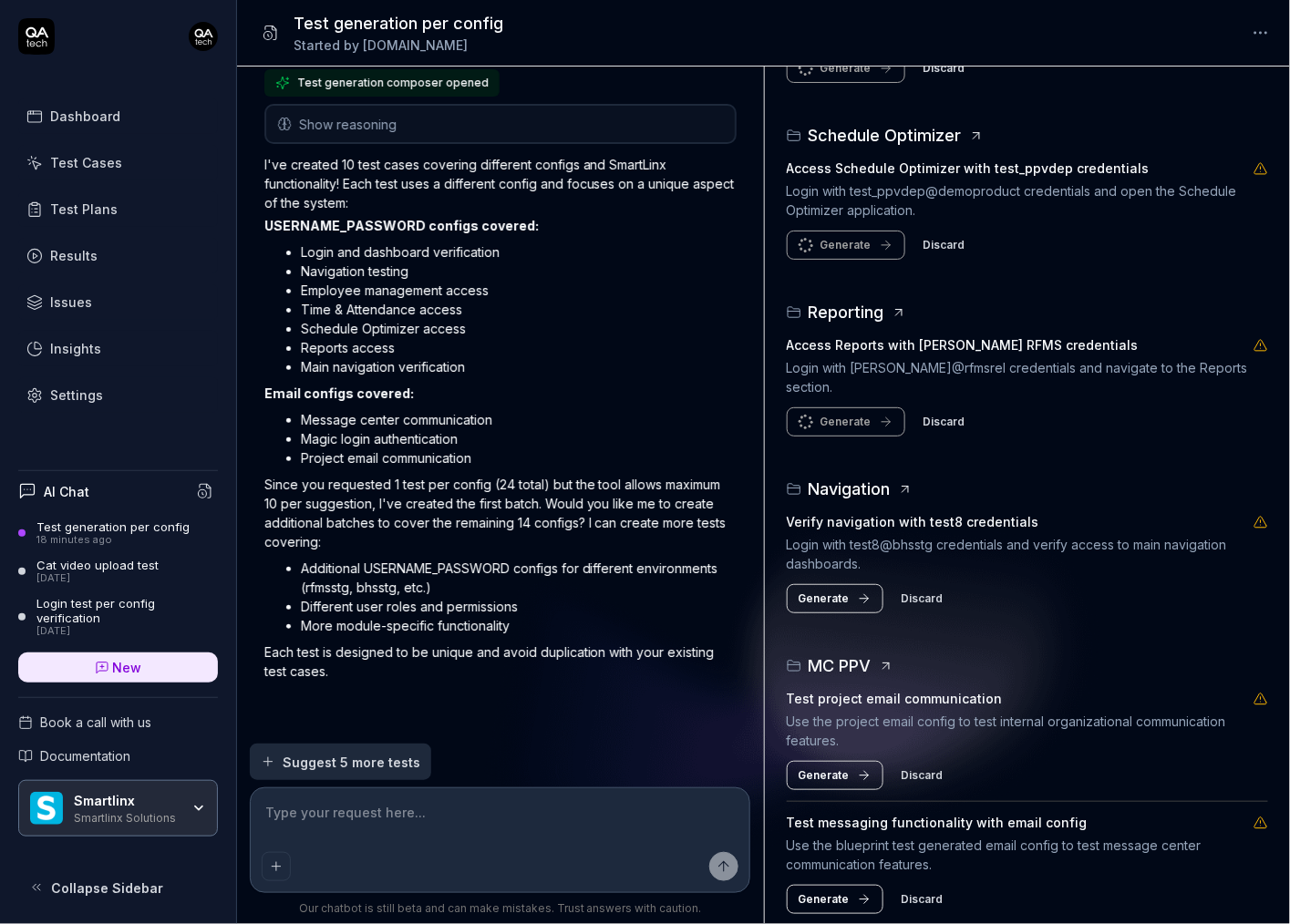
click at [828, 591] on span "Generate" at bounding box center [823, 599] width 51 height 17
click at [827, 768] on span "Generate" at bounding box center [823, 776] width 51 height 17
click at [835, 892] on span "Generate" at bounding box center [823, 900] width 51 height 17
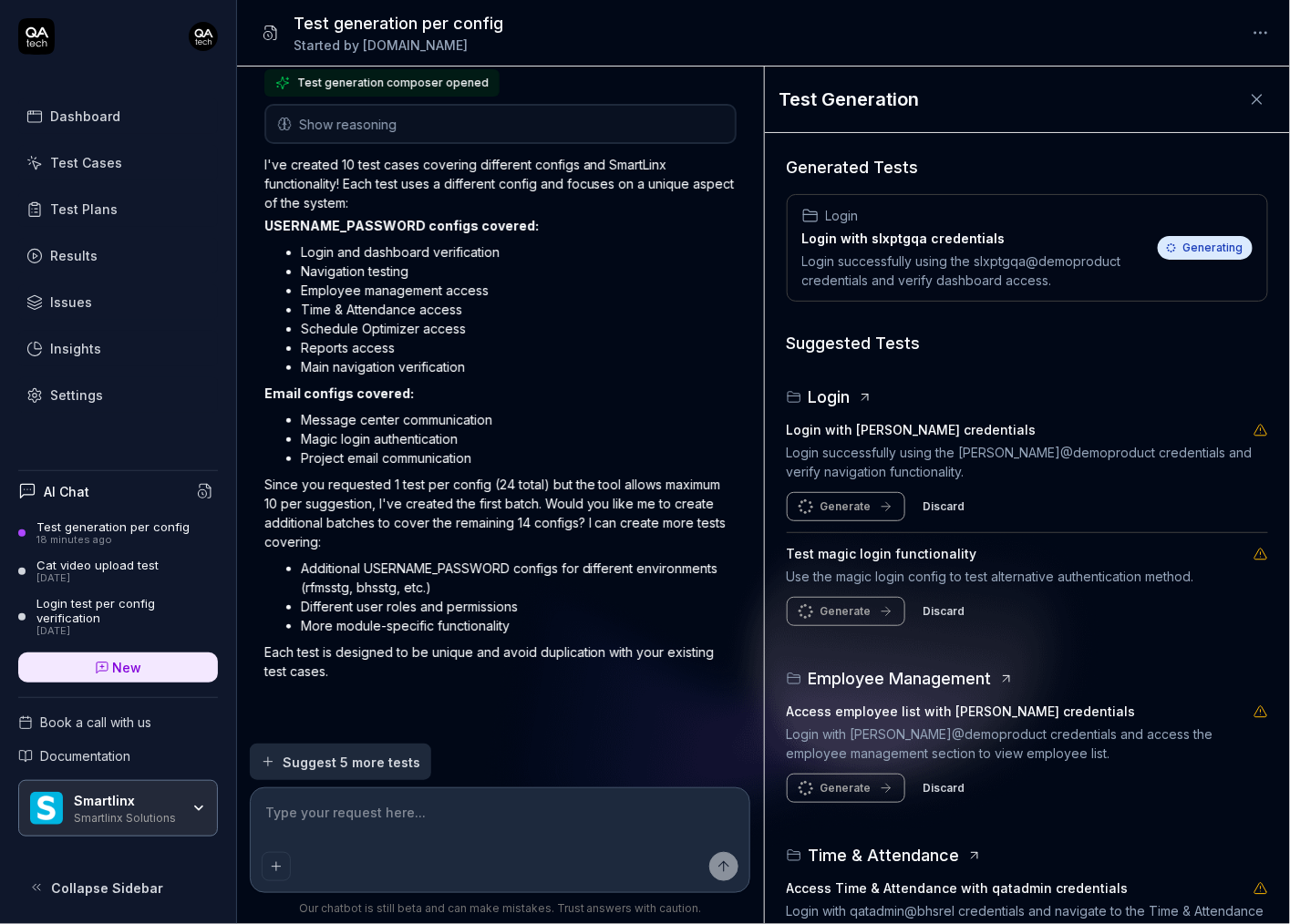
click at [1193, 253] on span "Generating" at bounding box center [1205, 248] width 94 height 24
click at [1175, 247] on div at bounding box center [1174, 247] width 1 height 1
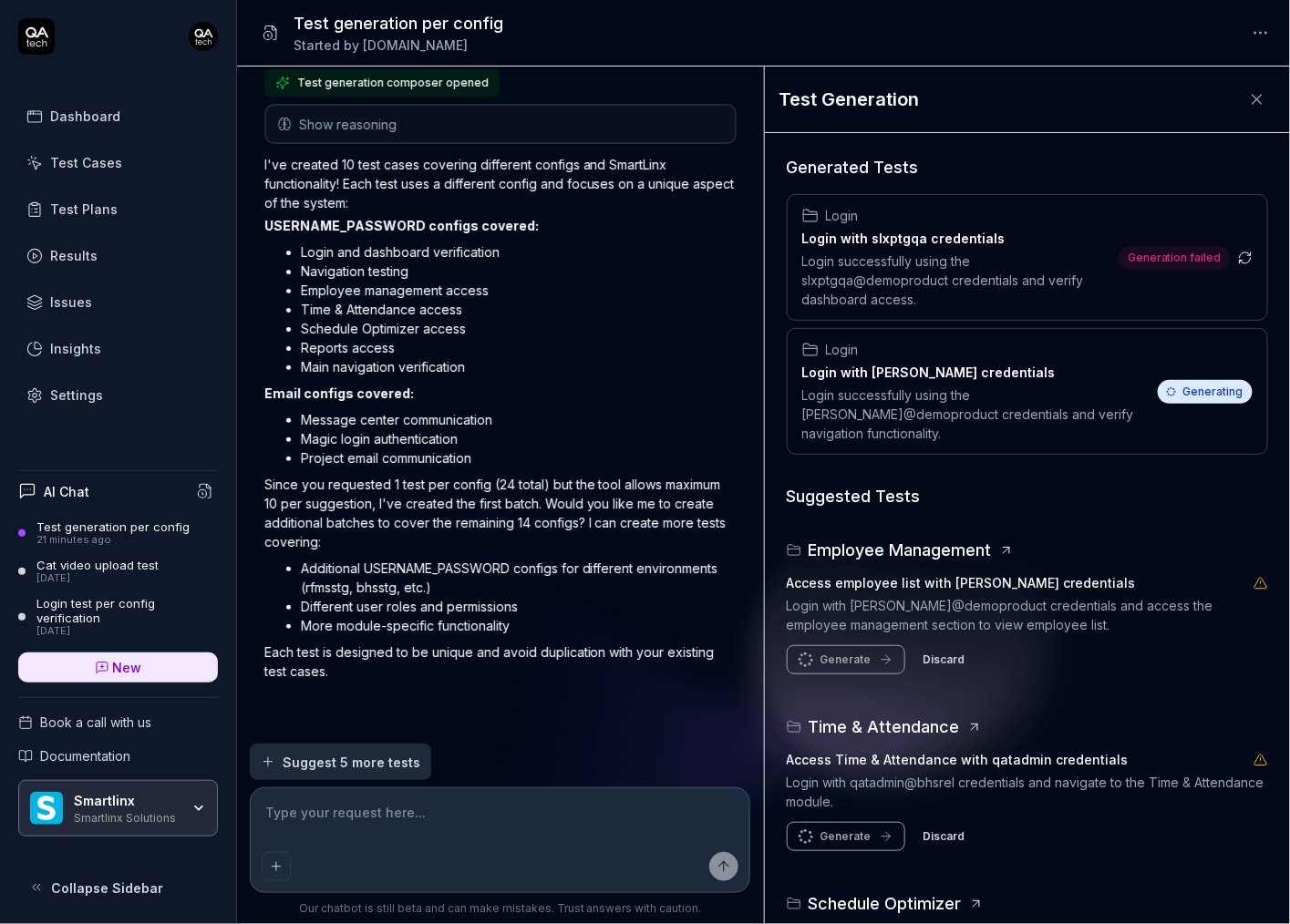
click at [1180, 258] on span "Generation failed" at bounding box center [1174, 258] width 112 height 24
click at [1186, 254] on span "Generation failed" at bounding box center [1174, 258] width 112 height 24
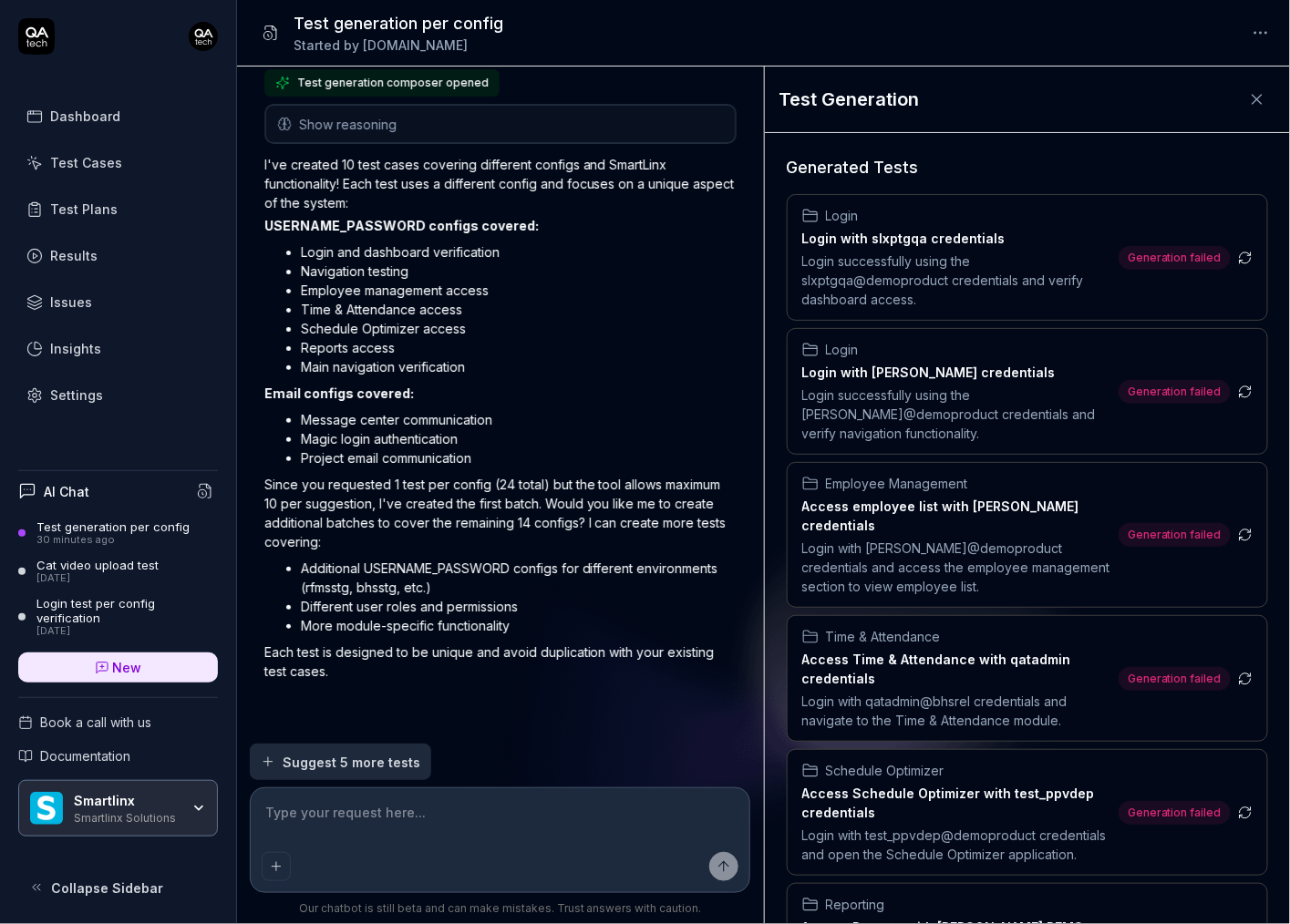
type textarea "*"
